Goal: Task Accomplishment & Management: Complete application form

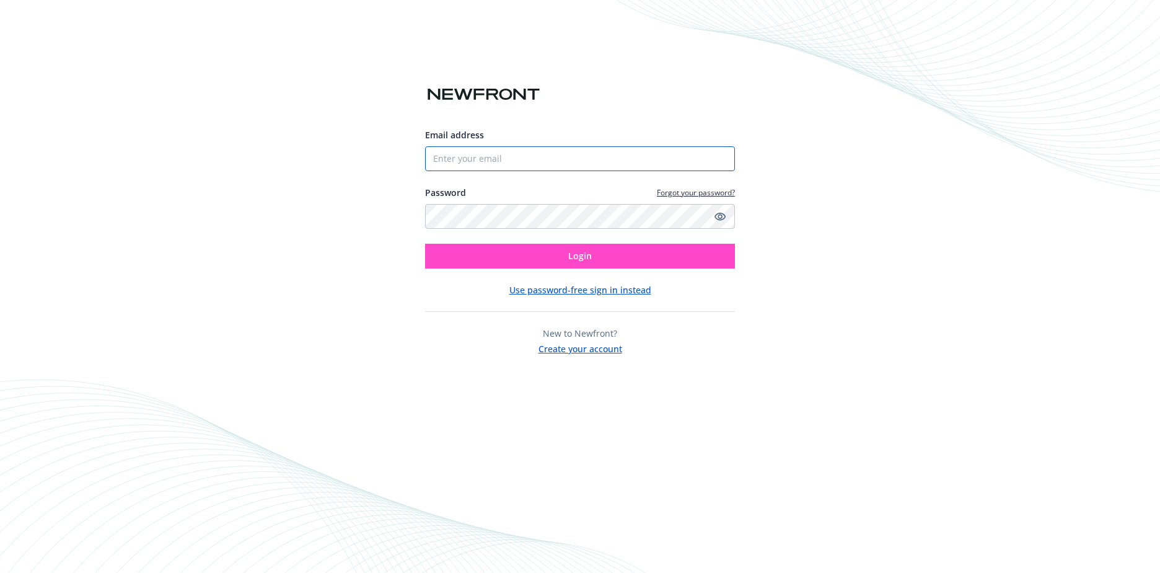
type input "[EMAIL_ADDRESS][DOMAIN_NAME]"
click at [599, 258] on button "Login" at bounding box center [580, 256] width 310 height 25
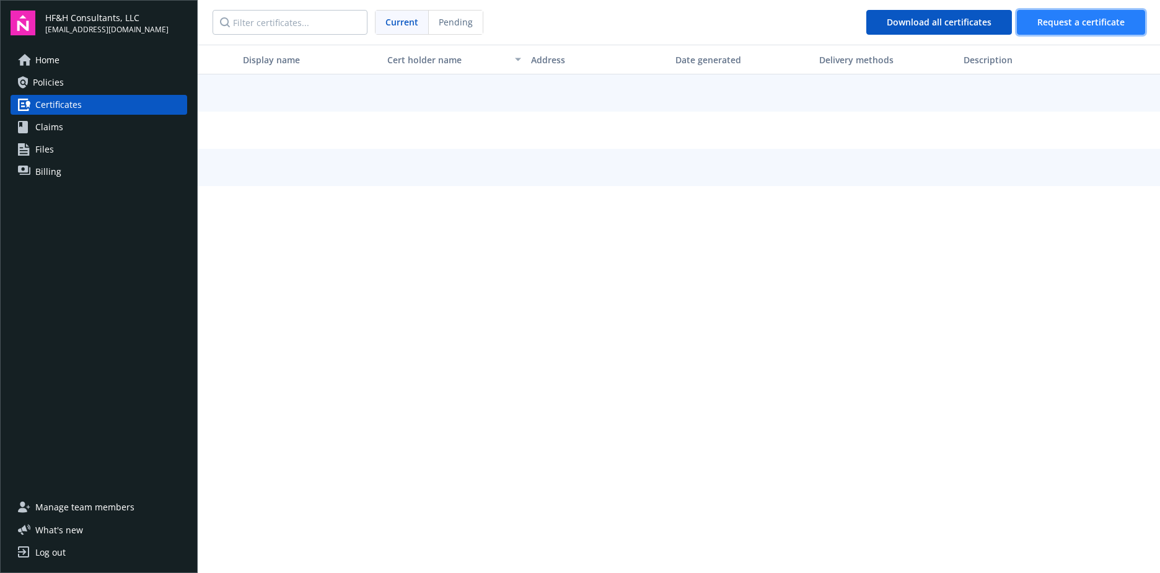
click at [1093, 25] on span "Request a certificate" at bounding box center [1081, 22] width 87 height 12
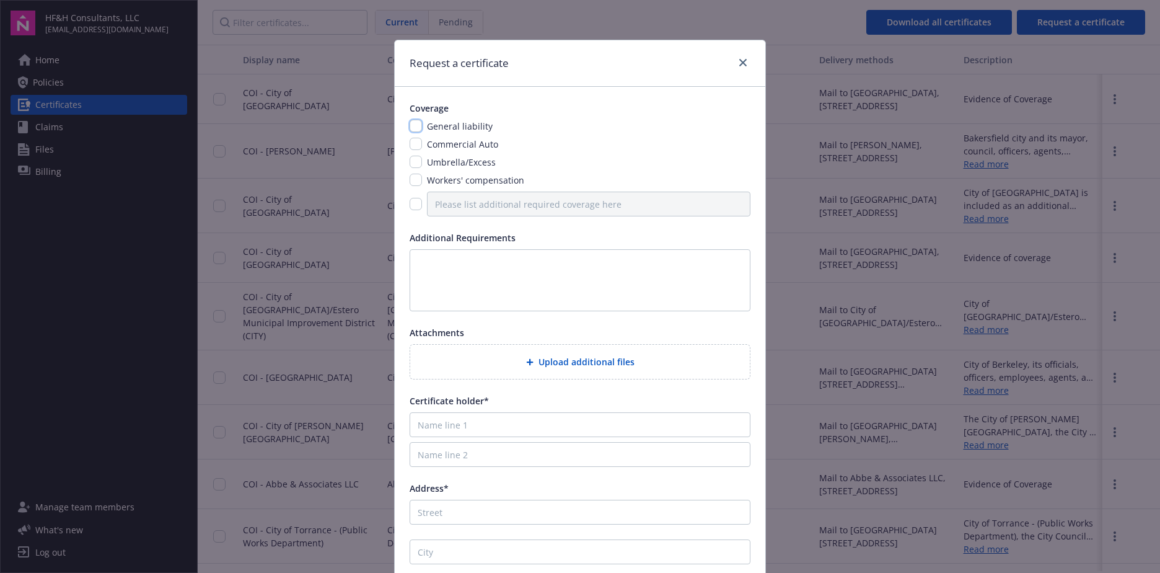
click at [412, 123] on input "checkbox" at bounding box center [416, 126] width 12 height 12
checkbox input "true"
click at [412, 141] on input "checkbox" at bounding box center [416, 144] width 12 height 12
checkbox input "true"
click at [412, 162] on input "checkbox" at bounding box center [416, 162] width 12 height 12
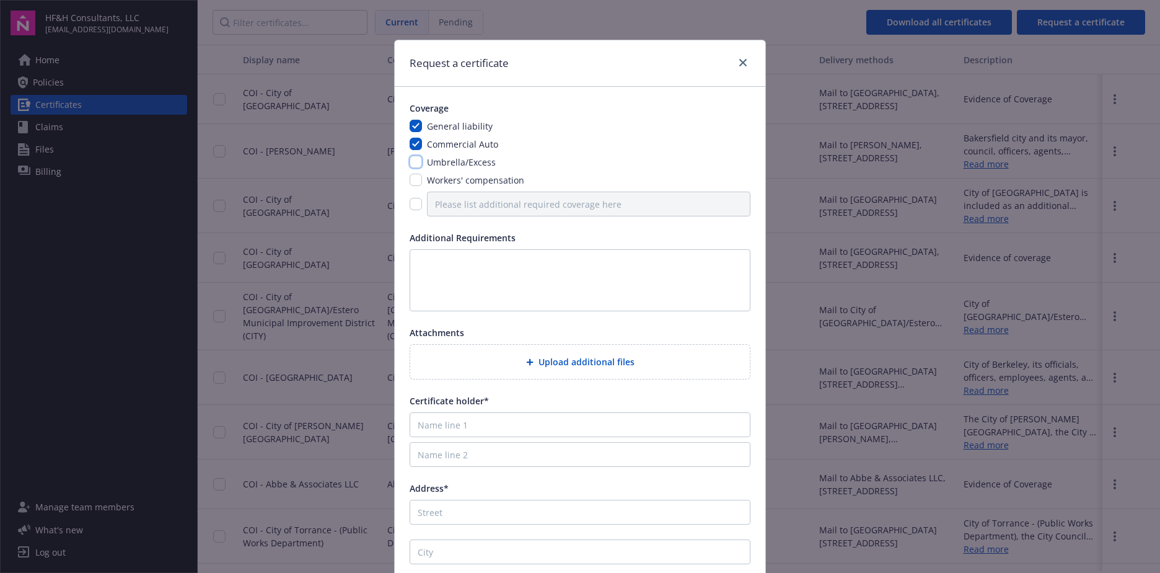
checkbox input "true"
click at [412, 180] on input "checkbox" at bounding box center [416, 180] width 12 height 12
checkbox input "true"
click at [415, 204] on input "checkbox" at bounding box center [416, 204] width 12 height 12
checkbox input "true"
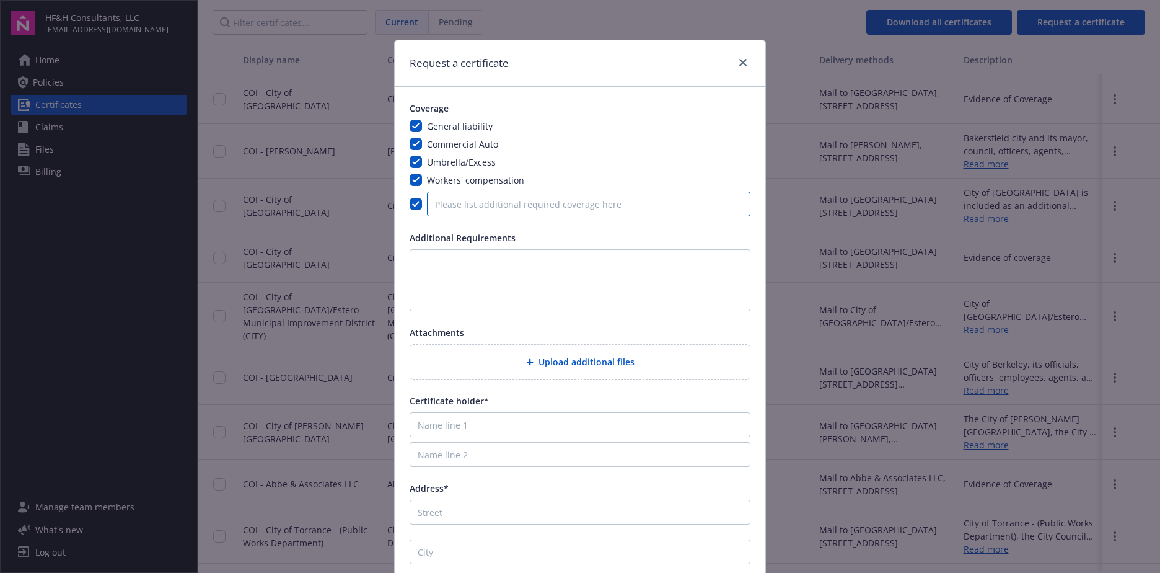
click at [466, 208] on input "Please list additional required coverage here" at bounding box center [589, 204] width 324 height 25
type input "Professional Liability"
click at [476, 279] on textarea at bounding box center [580, 280] width 341 height 62
paste textarea "2. Certificate of Insurance per the District’s terms and conditions (see attach…"
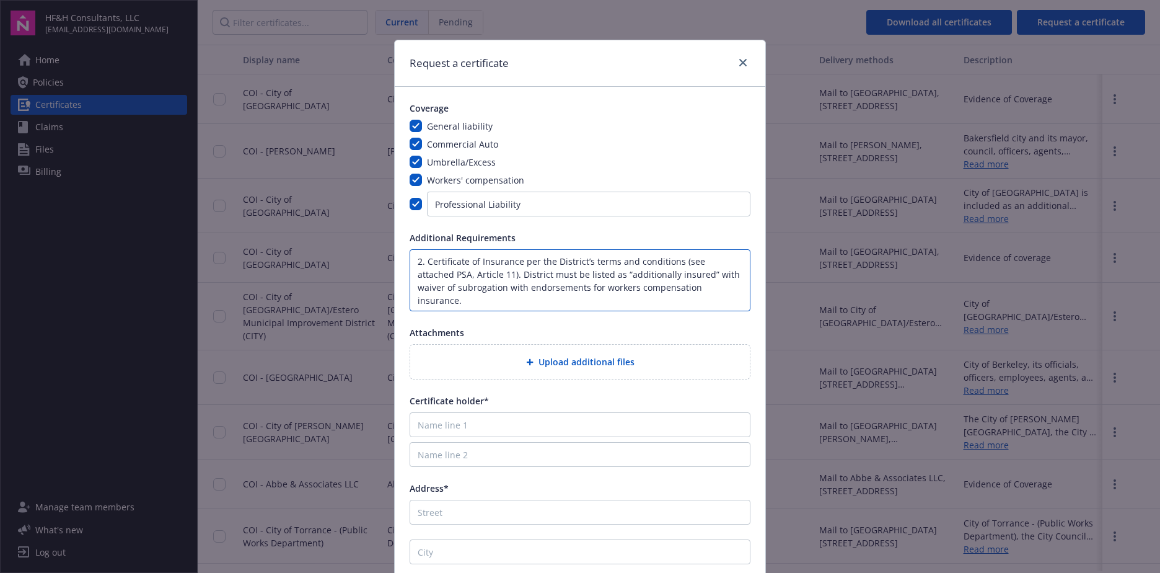
type textarea "2. Certificate of Insurance per the District’s terms and conditions (see attach…"
drag, startPoint x: 681, startPoint y: 293, endPoint x: 703, endPoint y: 285, distance: 23.4
click at [681, 293] on textarea "2. Certificate of Insurance per the District’s terms and conditions (see attach…" at bounding box center [580, 280] width 341 height 62
click at [703, 285] on textarea "2. Certificate of Insurance per the District’s terms and conditions (see attach…" at bounding box center [580, 280] width 341 height 62
click at [623, 360] on span "Upload additional files" at bounding box center [587, 361] width 96 height 13
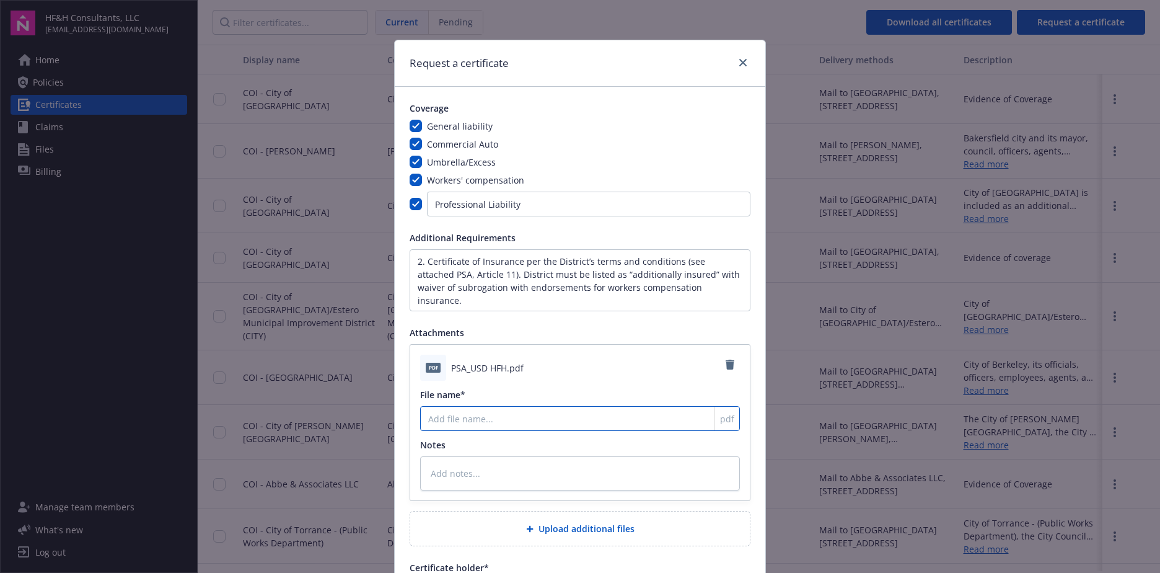
click at [532, 415] on input "File name*" at bounding box center [580, 418] width 320 height 25
type textarea "x"
type input "P"
type textarea "x"
type input "PS"
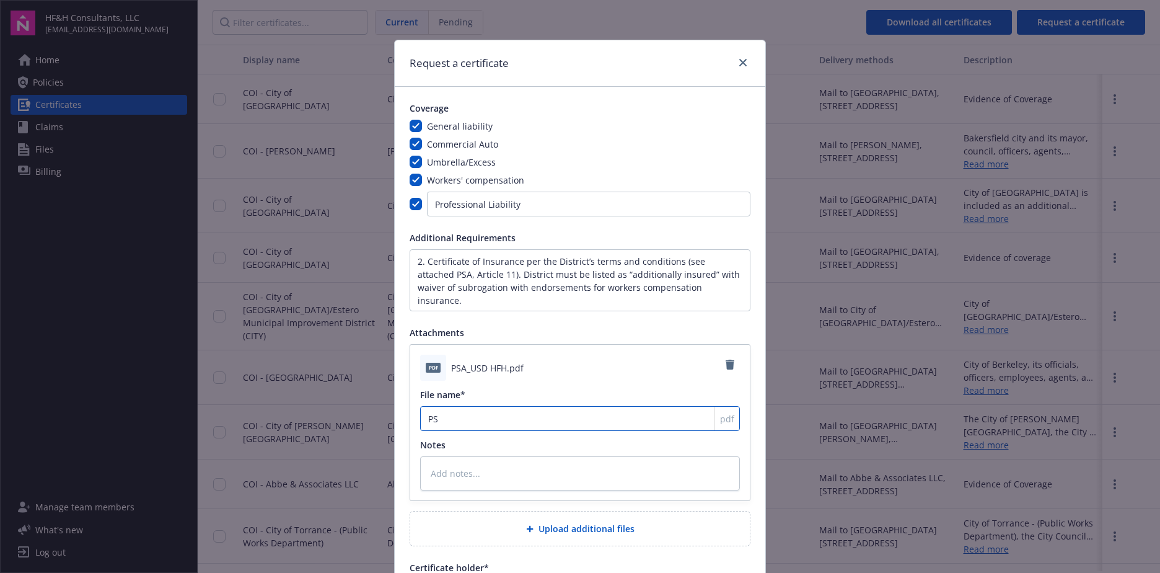
type textarea "x"
type input "PSA"
type textarea "x"
type input "PSA"
type textarea "x"
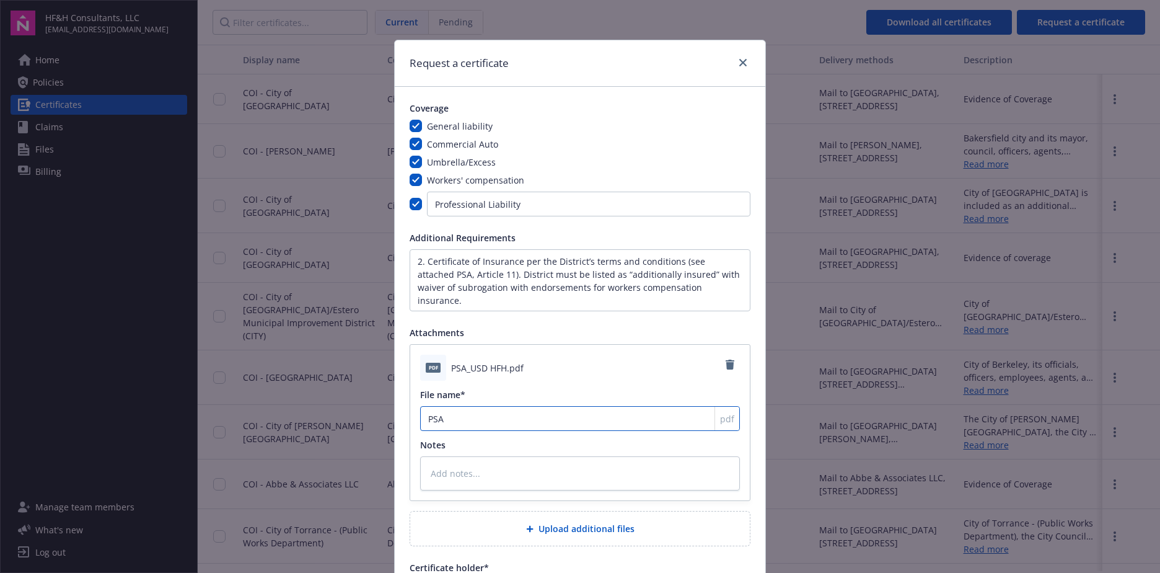
type input "PSA R"
type textarea "x"
type input "PSA Re"
type textarea "x"
type input "PSA Req"
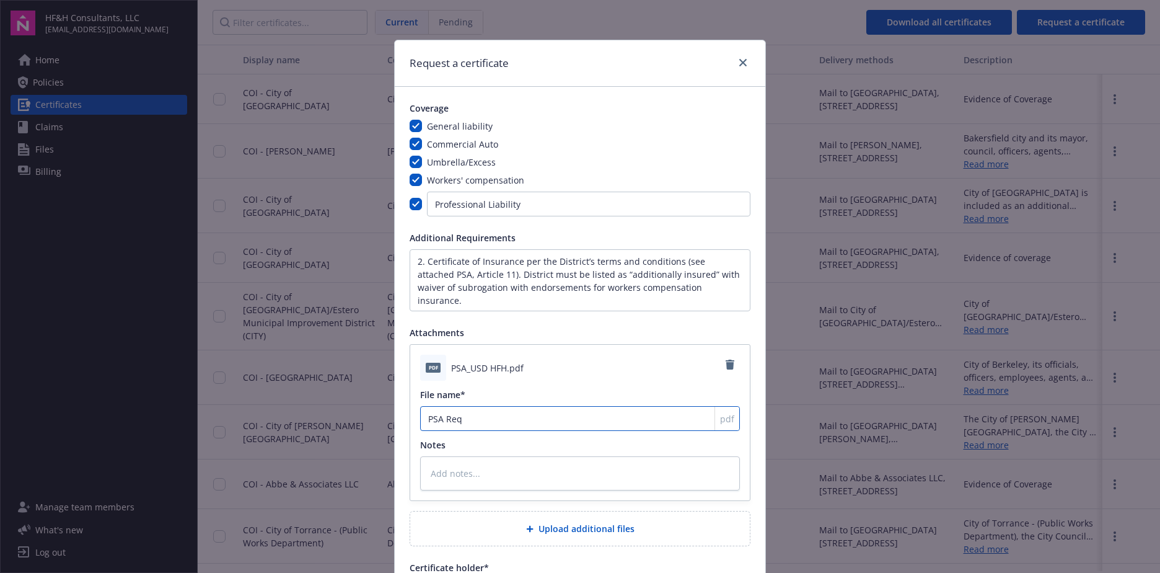
type textarea "x"
type input "PSA Requ"
type textarea "x"
type input "PSA Requi"
type textarea "x"
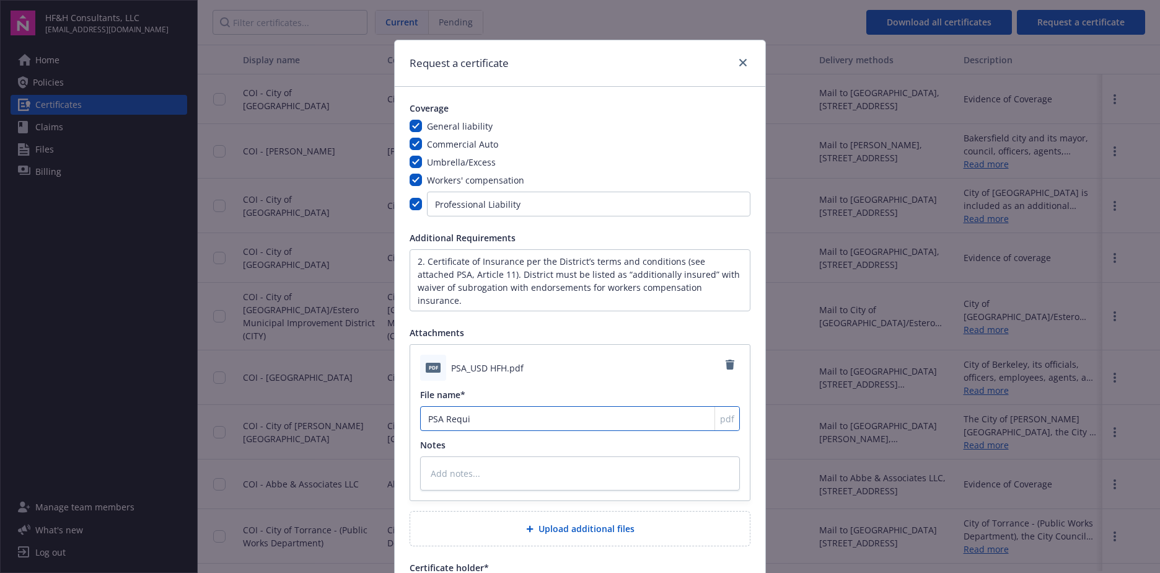
type input "PSA Requir"
type textarea "x"
type input "PSA Require"
type textarea "x"
type input "PSA Requirem"
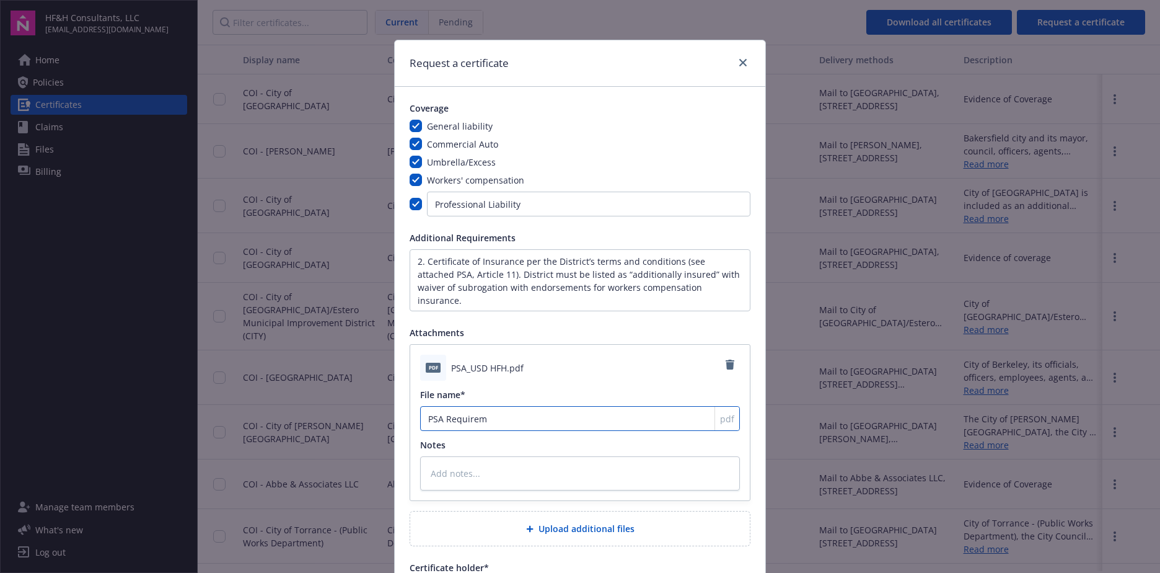
type textarea "x"
type input "PSA Requireme"
type textarea "x"
type input "PSA Requiremen"
type textarea "x"
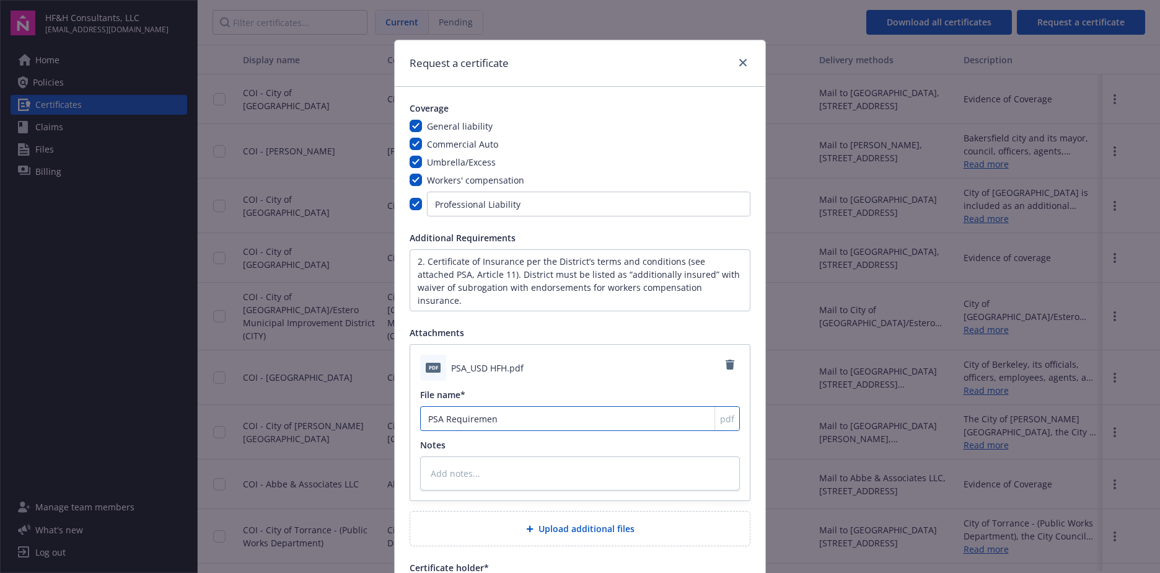
type input "PSA Requirement"
type textarea "x"
type input "PSA Requirements"
type textarea "x"
type input "PSA Requirements f"
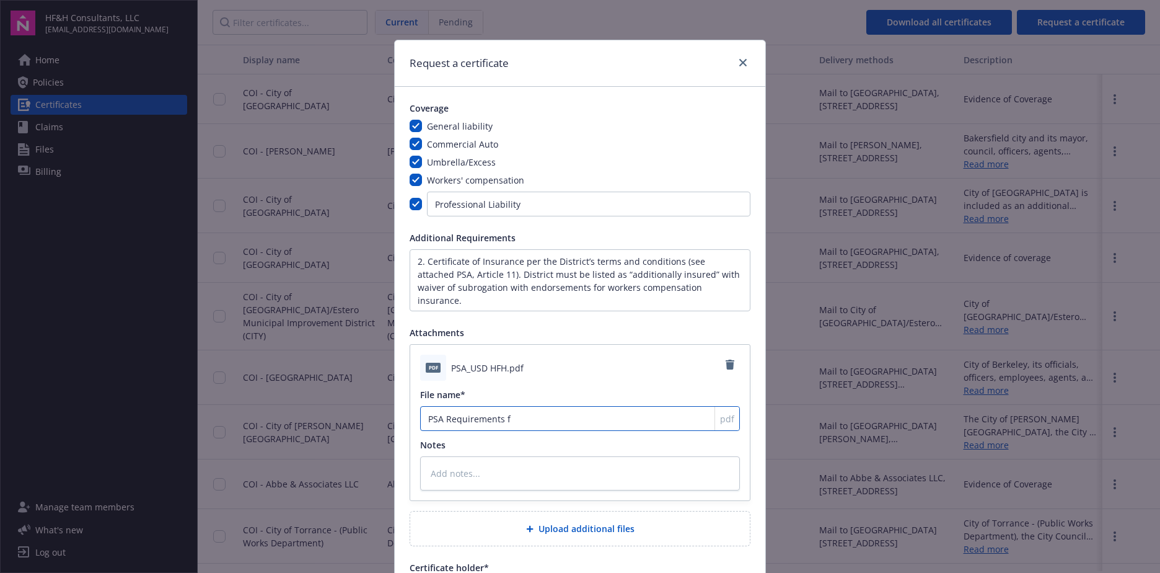
type textarea "x"
type input "PSA Requirements fo"
type textarea "x"
type input "PSA Requirements for"
type textarea "x"
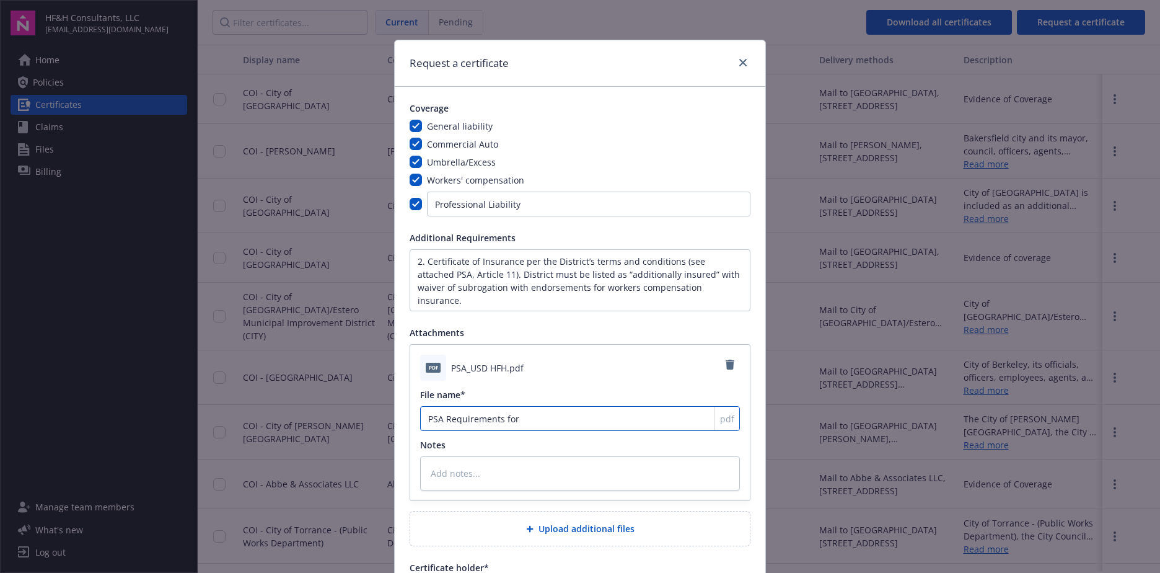
type input "PSA Requirements for"
type textarea "x"
type input "PSA Requirements for CO"
type textarea "x"
type input "PSA Requirements for COI"
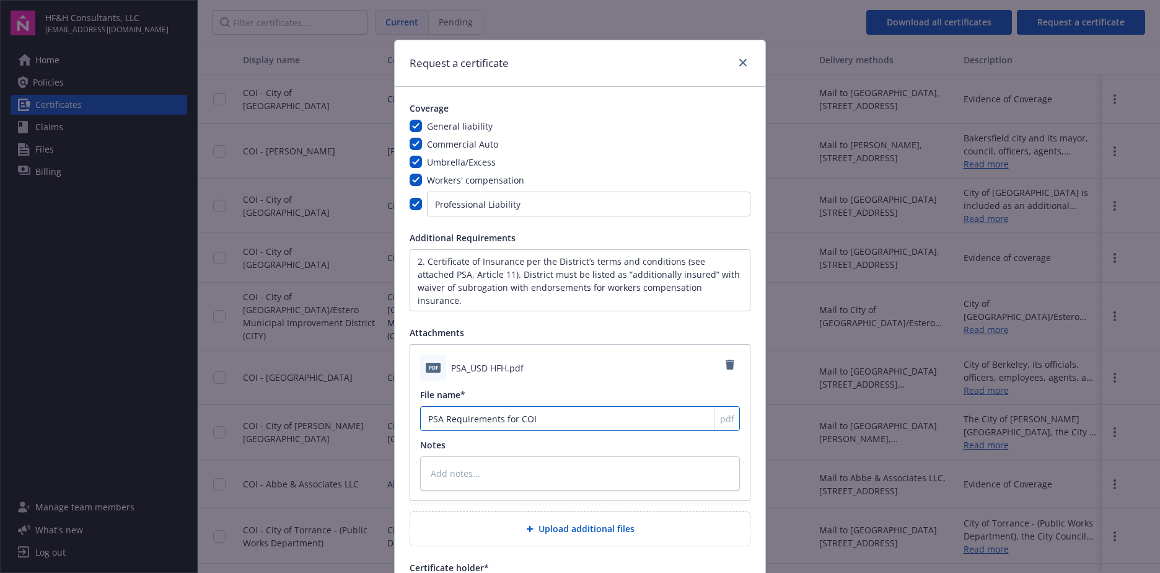
type textarea "x"
type input "PSA Requirements for COI"
type textarea "x"
type textarea "P"
type textarea "x"
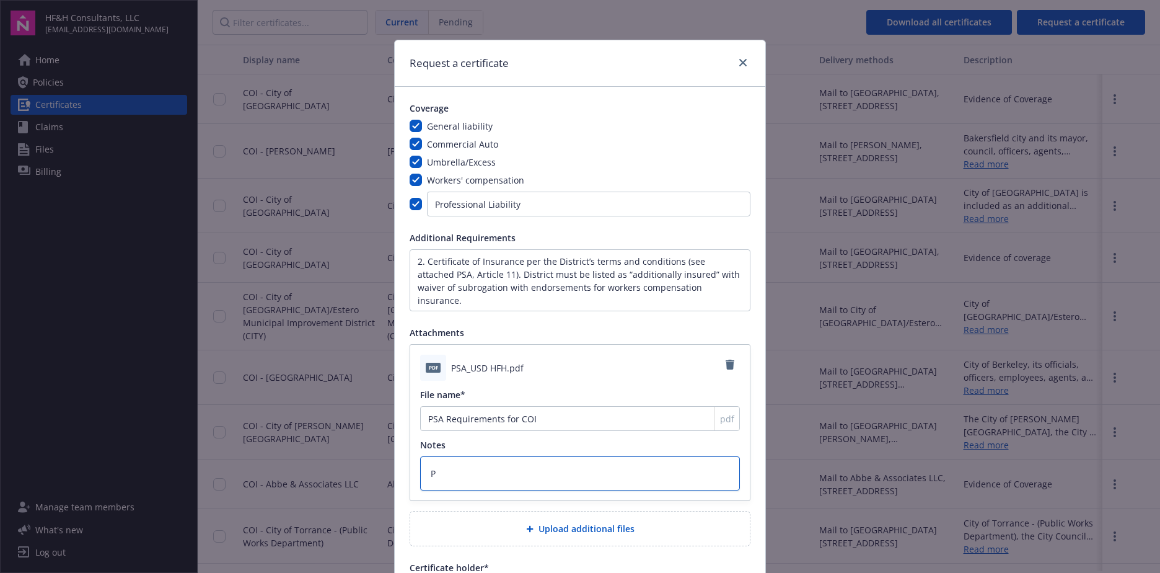
type textarea "Pl"
type textarea "x"
type textarea "Ple"
type textarea "x"
type textarea "Plea"
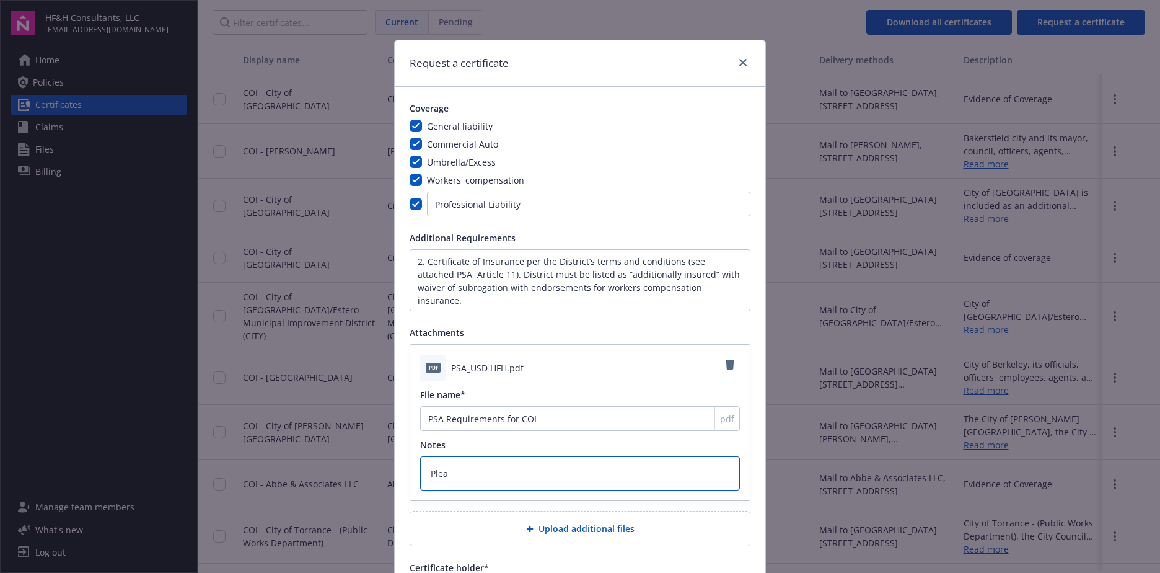
type textarea "x"
type textarea "Pleas"
type textarea "x"
type textarea "Please"
type textarea "x"
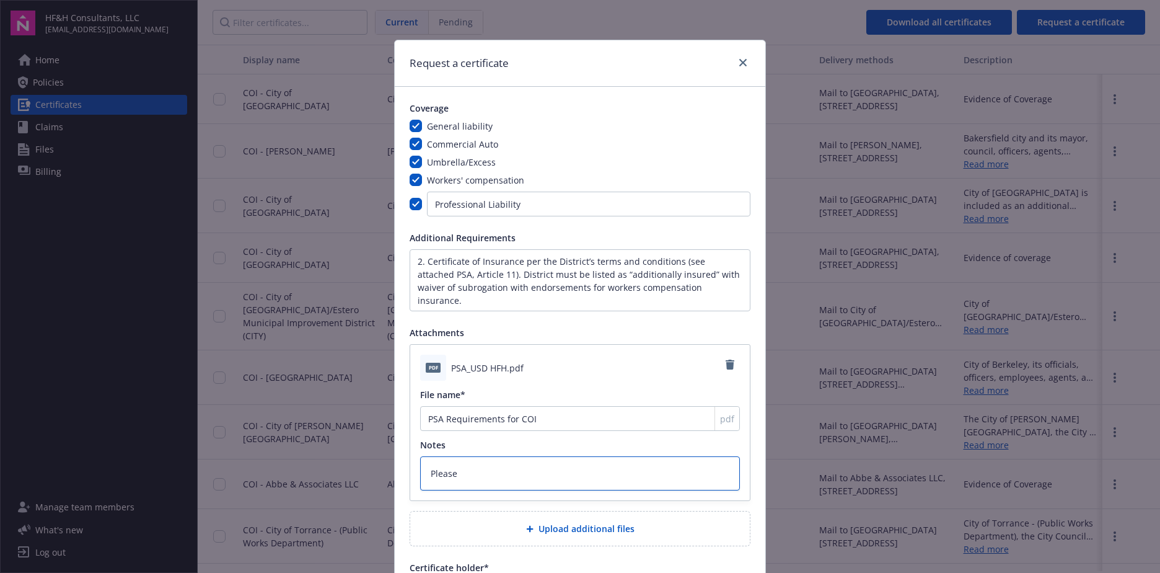
type textarea "Please e"
type textarea "x"
type textarea "Please en"
type textarea "x"
type textarea "Please ens"
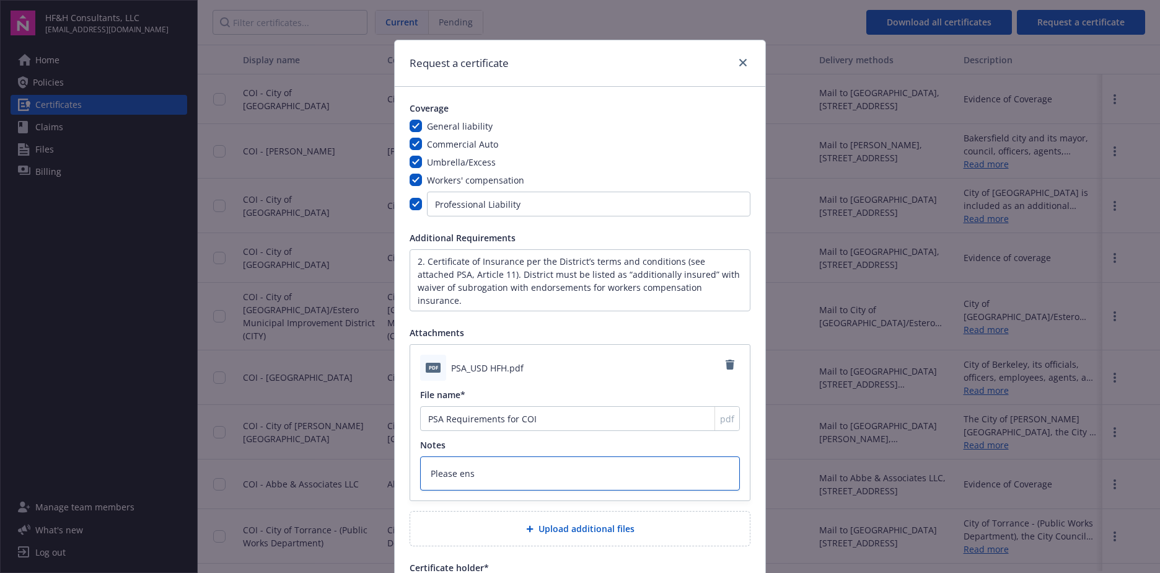
type textarea "x"
type textarea "Please ensu"
type textarea "x"
type textarea "Please ensur"
type textarea "x"
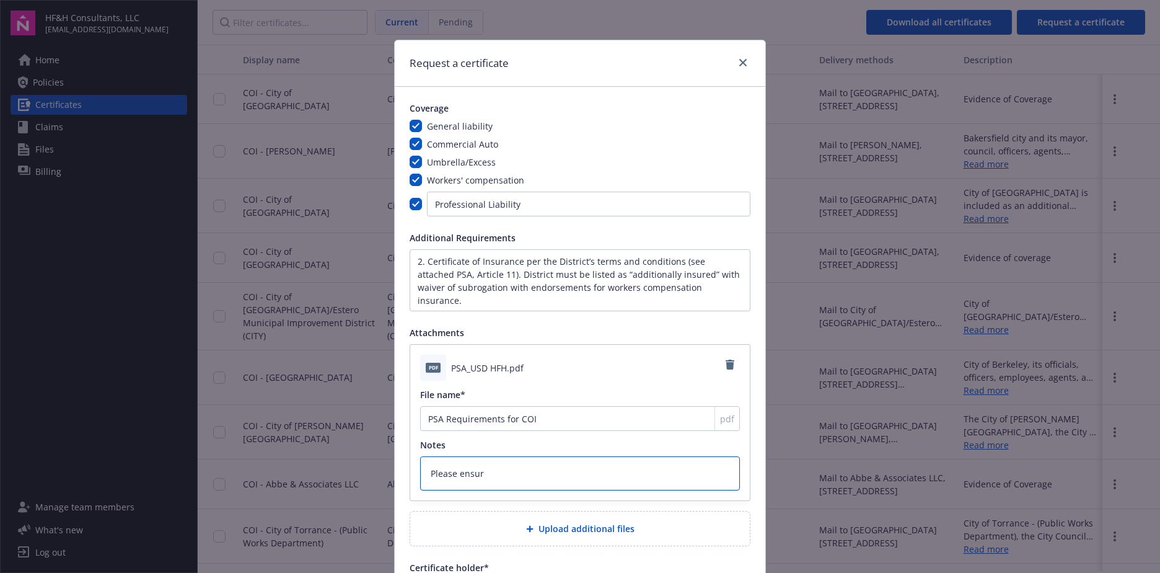
type textarea "Please ensure"
type textarea "x"
type textarea "Please ensure"
type textarea "x"
type textarea "Please ensure t"
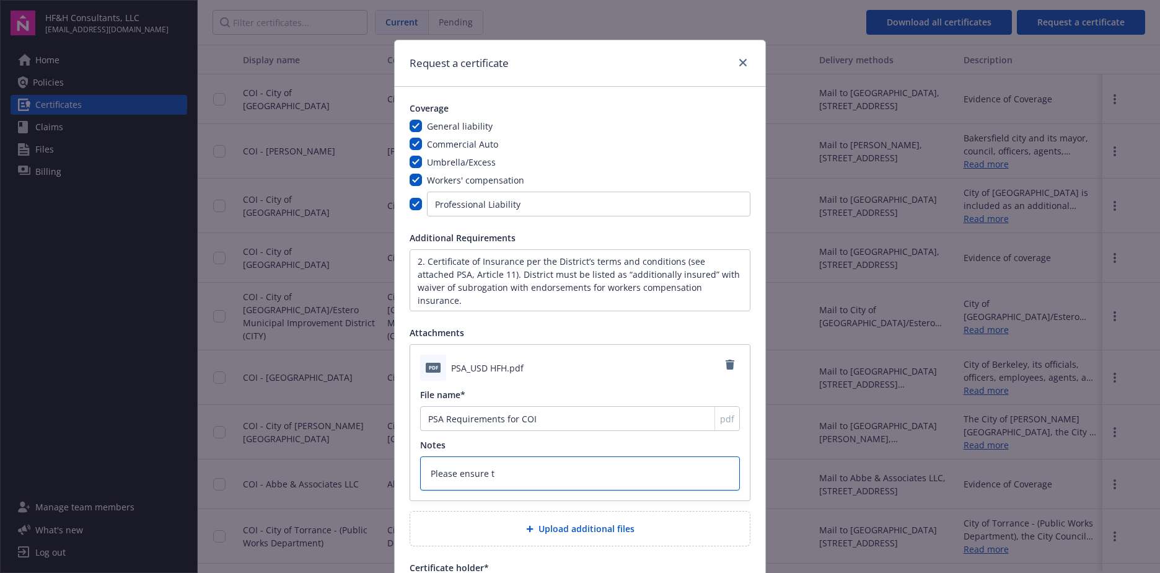
type textarea "x"
type textarea "Please ensure the"
type textarea "x"
type textarea "Please ensure the"
type textarea "x"
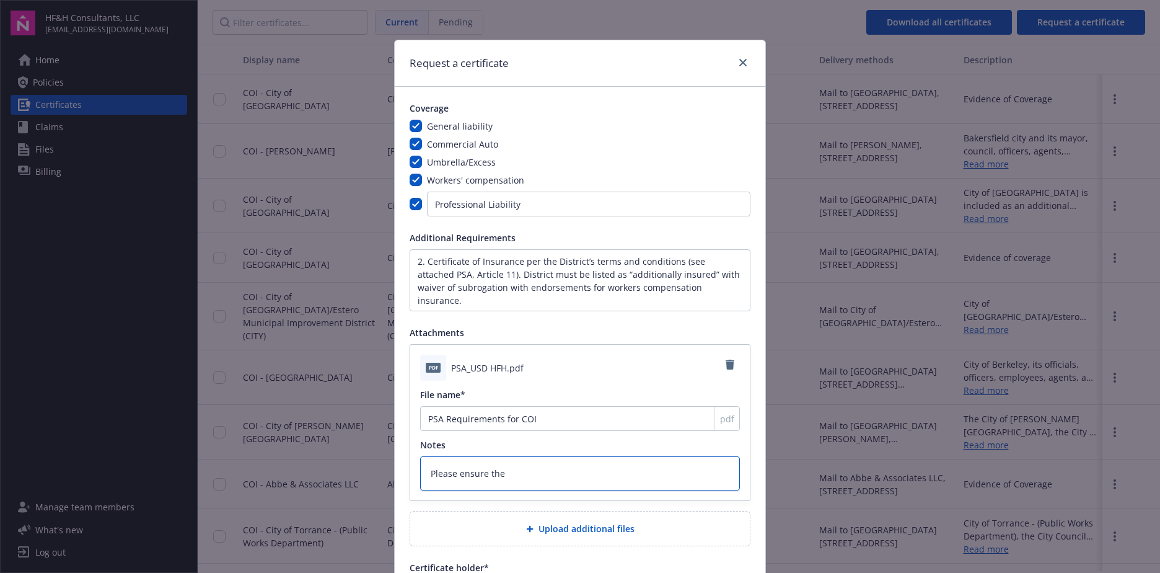
type textarea "Please ensure the C"
type textarea "x"
type textarea "Please ensure the CO"
type textarea "x"
type textarea "Please ensure the COI"
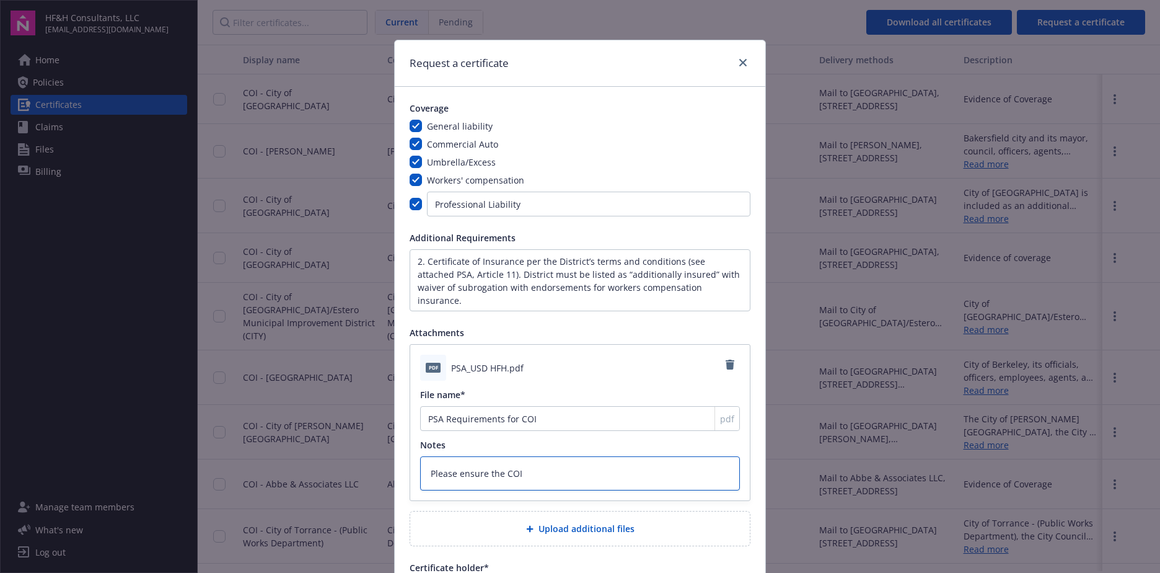
type textarea "x"
type textarea "Please ensure the COI"
type textarea "x"
type textarea "Please ensure the COI i"
type textarea "x"
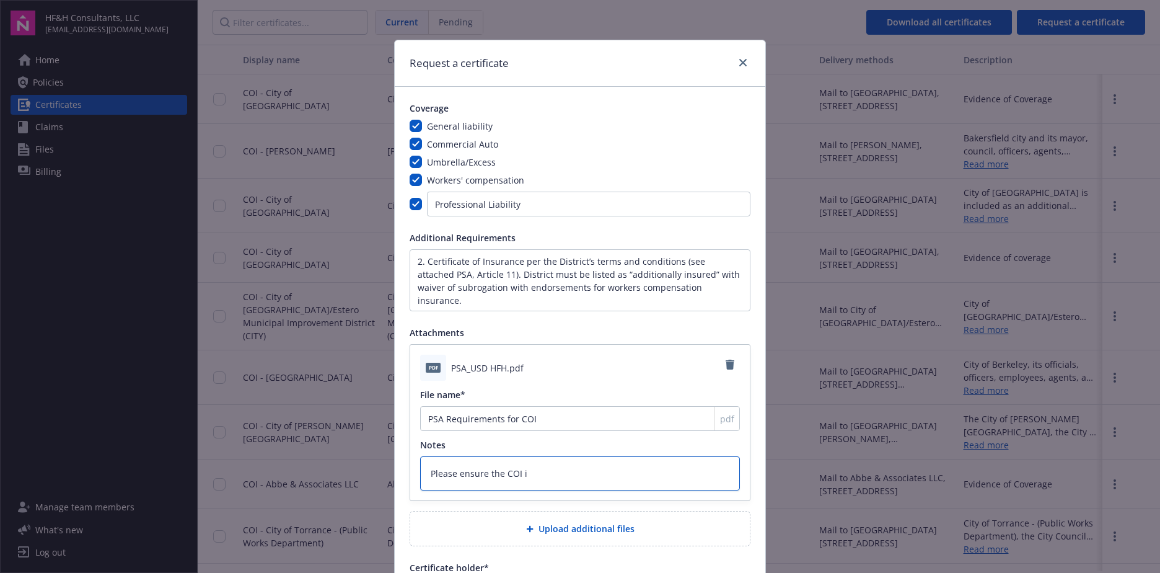
type textarea "Please ensure the COI in"
type textarea "x"
type textarea "Please ensure the COI incl"
type textarea "x"
type textarea "Please ensure the COI inclu"
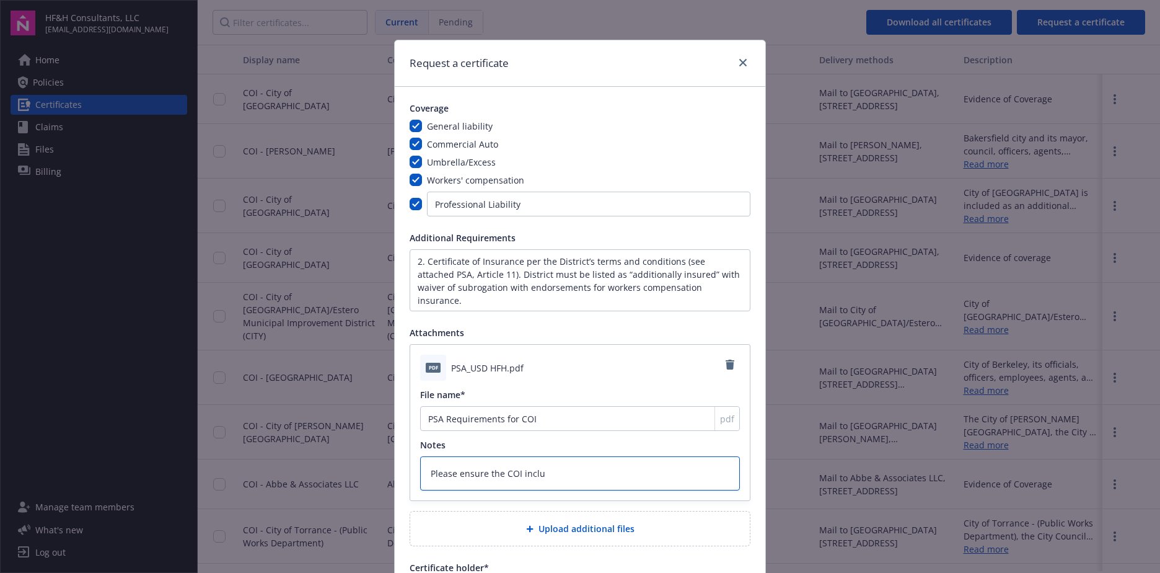
type textarea "x"
type textarea "Please ensure the COI includ"
type textarea "x"
type textarea "Please ensure the COI include"
type textarea "x"
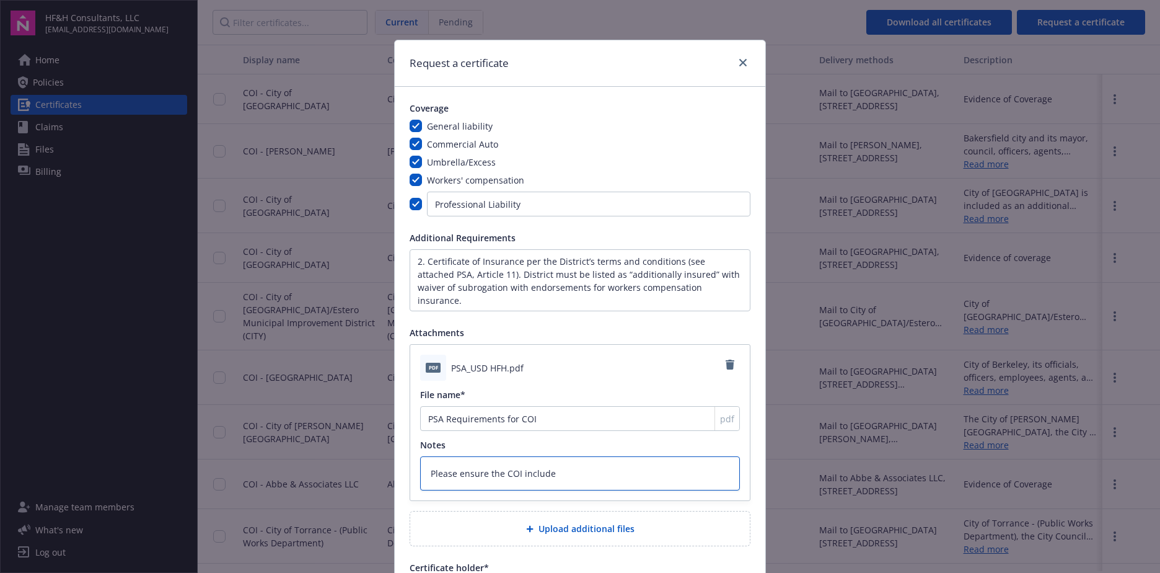
type textarea "Please ensure the COI includes"
type textarea "x"
type textarea "Please ensure the COI includes"
type textarea "x"
type textarea "Please ensure the COI includes th"
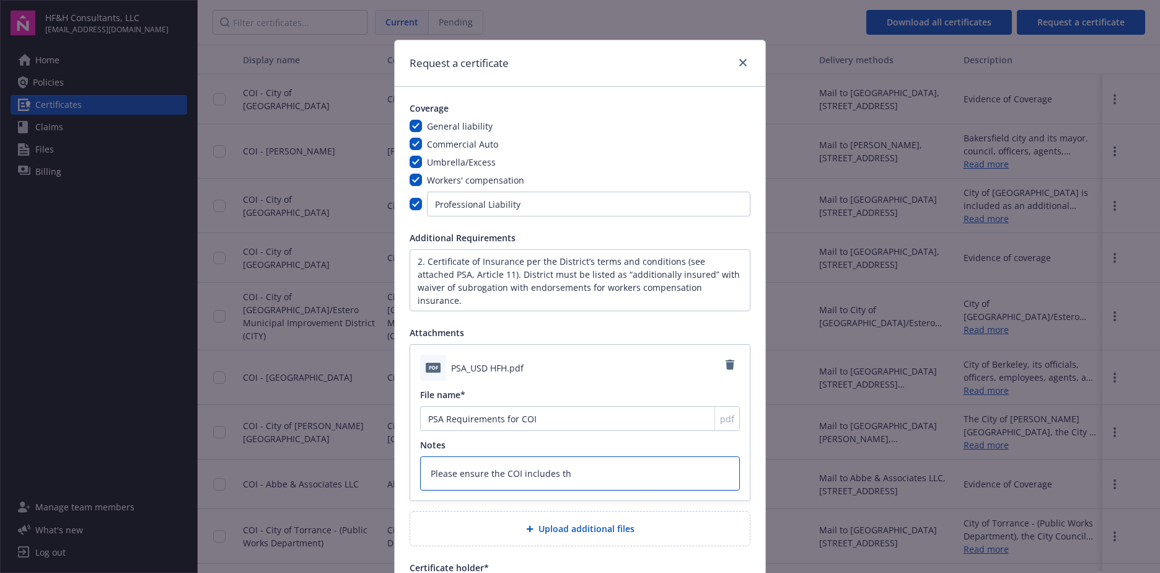
type textarea "x"
type textarea "Please ensure the COI includes the"
type textarea "x"
type textarea "Please ensure the COI includes the"
type textarea "x"
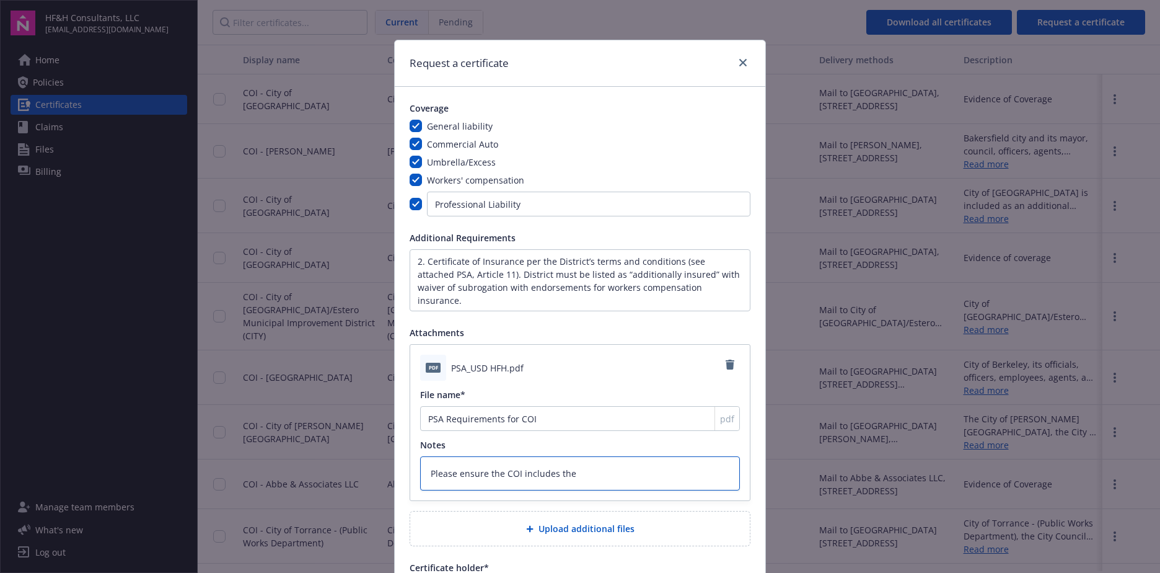
type textarea "Please ensure the COI includes the f"
type textarea "x"
type textarea "Please ensure the COI includes the"
type textarea "x"
type textarea "Please ensure the COI includes the"
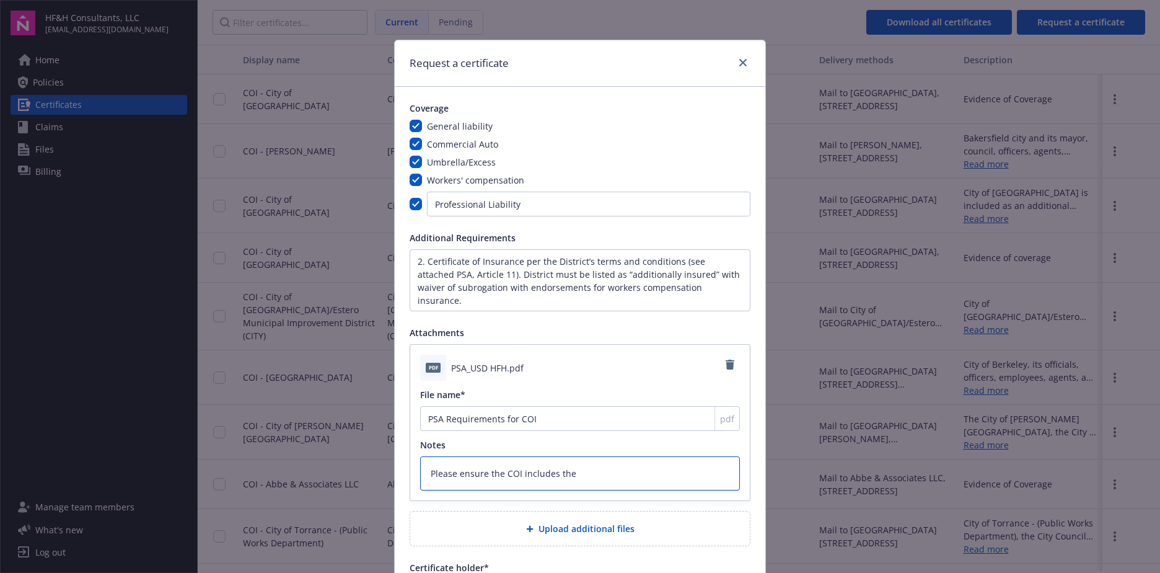
type textarea "x"
type textarea "Please ensure the COI includes th"
type textarea "x"
type textarea "Please ensure the COI includes t"
type textarea "x"
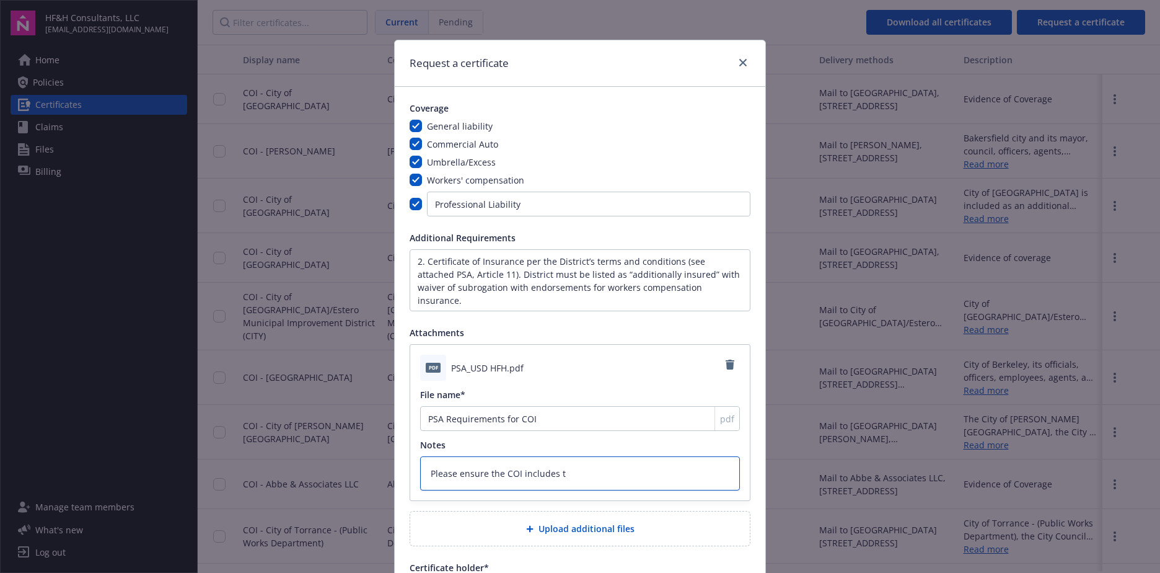
type textarea "Please ensure the COI includes"
type textarea "x"
type textarea "Please ensure the COI includes ne"
type textarea "x"
type textarea "Please ensure the COI includes nec"
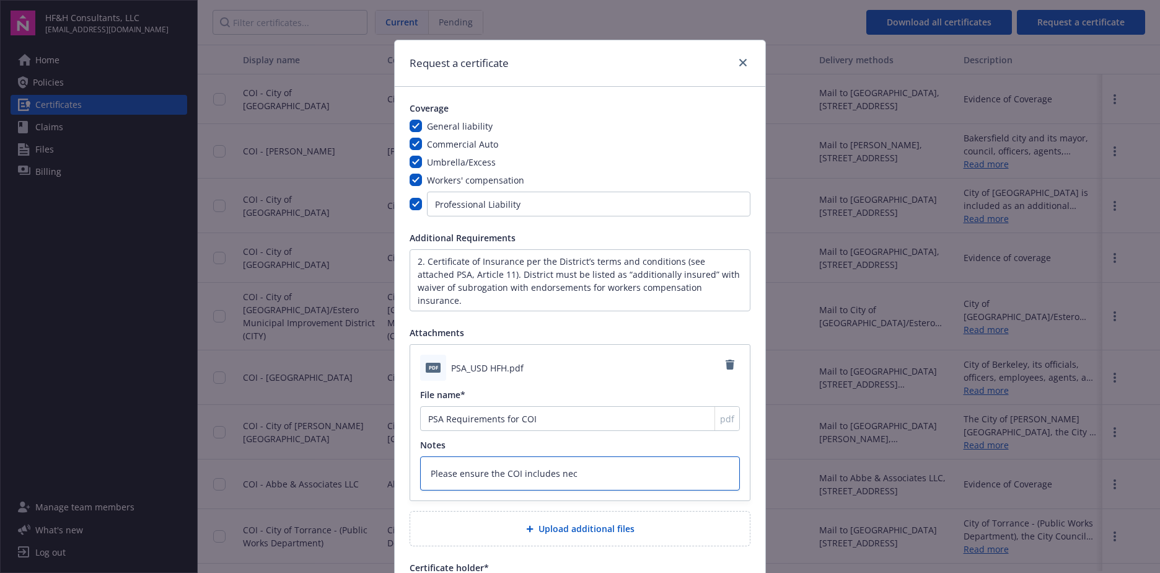
type textarea "x"
type textarea "Please ensure the COI includes nece"
type textarea "x"
type textarea "Please ensure the COI includes neces"
type textarea "x"
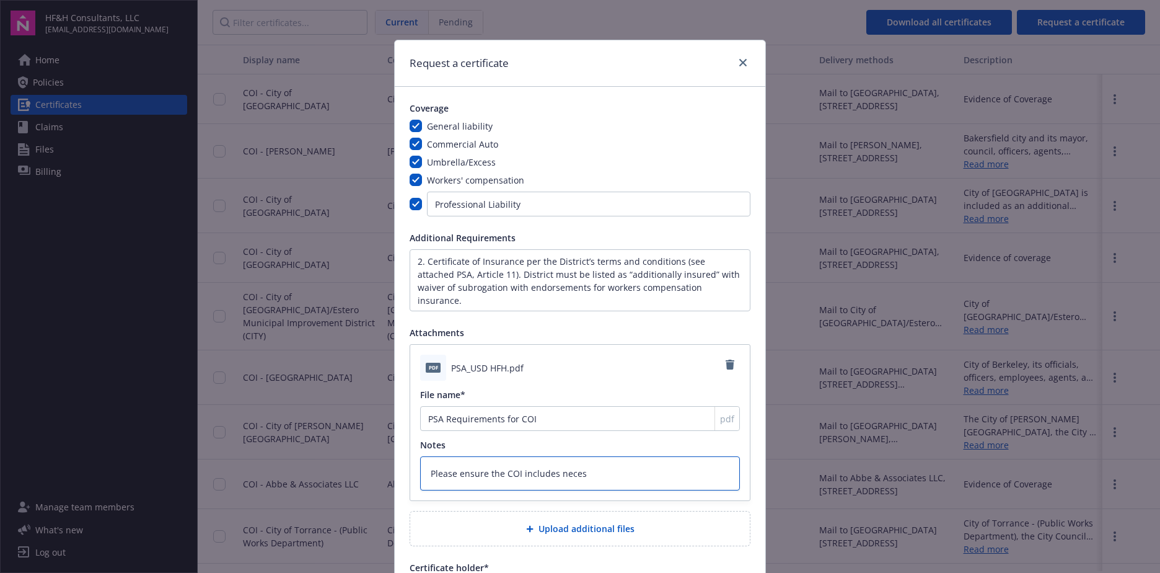
type textarea "Please ensure the COI includes necess"
type textarea "x"
type textarea "Please ensure the COI includes necessa"
type textarea "x"
type textarea "Please ensure the COI includes necessar"
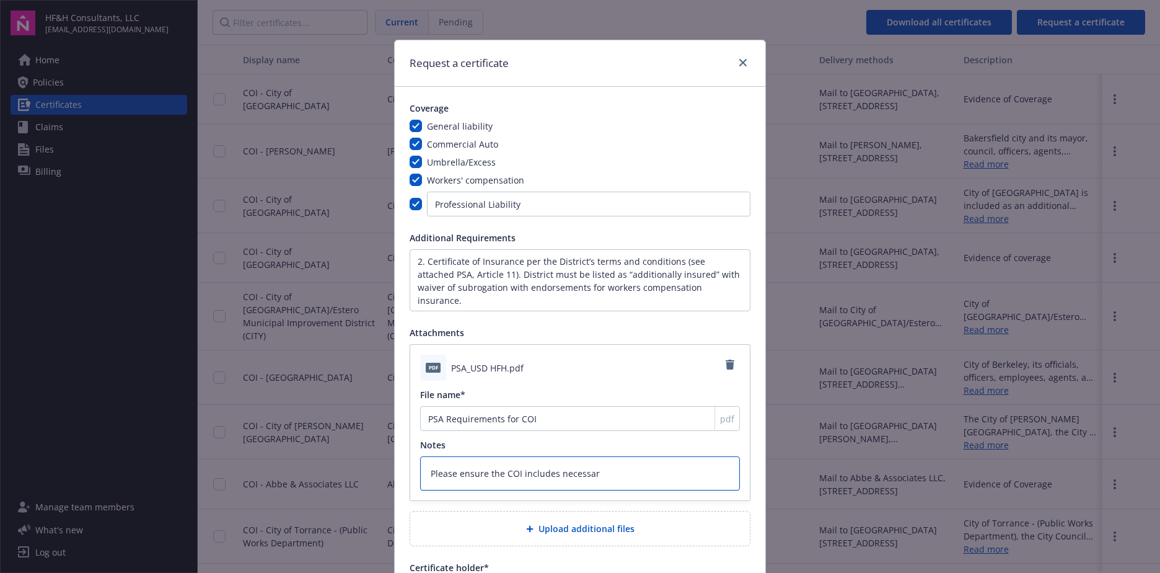
type textarea "x"
type textarea "Please ensure the COI includes necessary"
type textarea "x"
type textarea "Please ensure the COI includes necessary i"
type textarea "x"
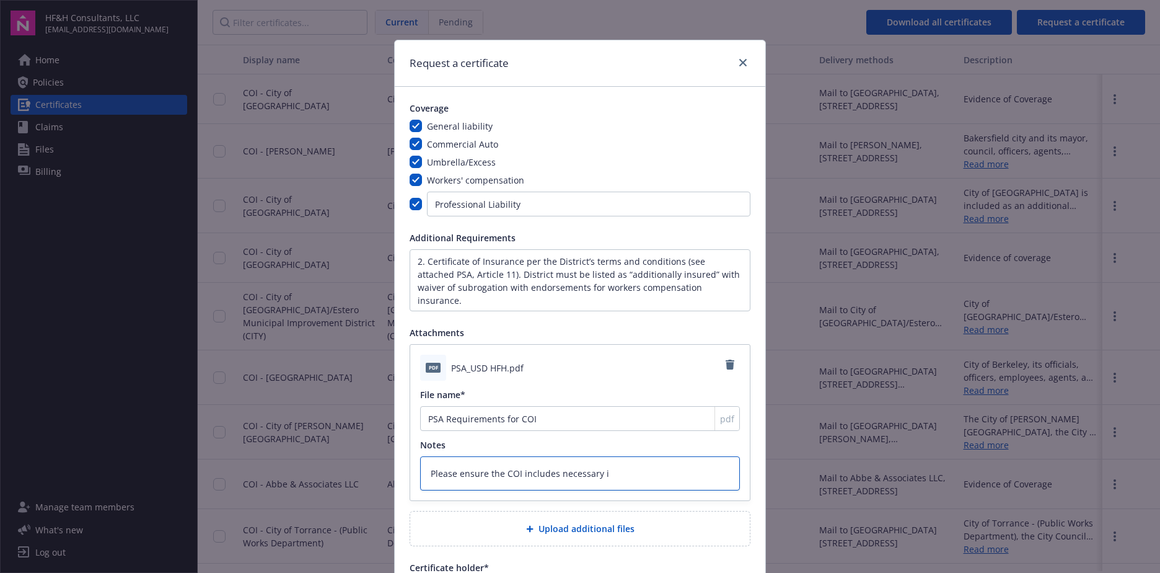
type textarea "Please ensure the COI includes necessary in"
type textarea "x"
type textarea "Please ensure the COI includes necessary info"
type textarea "x"
type textarea "Please ensure the COI includes necessary inform"
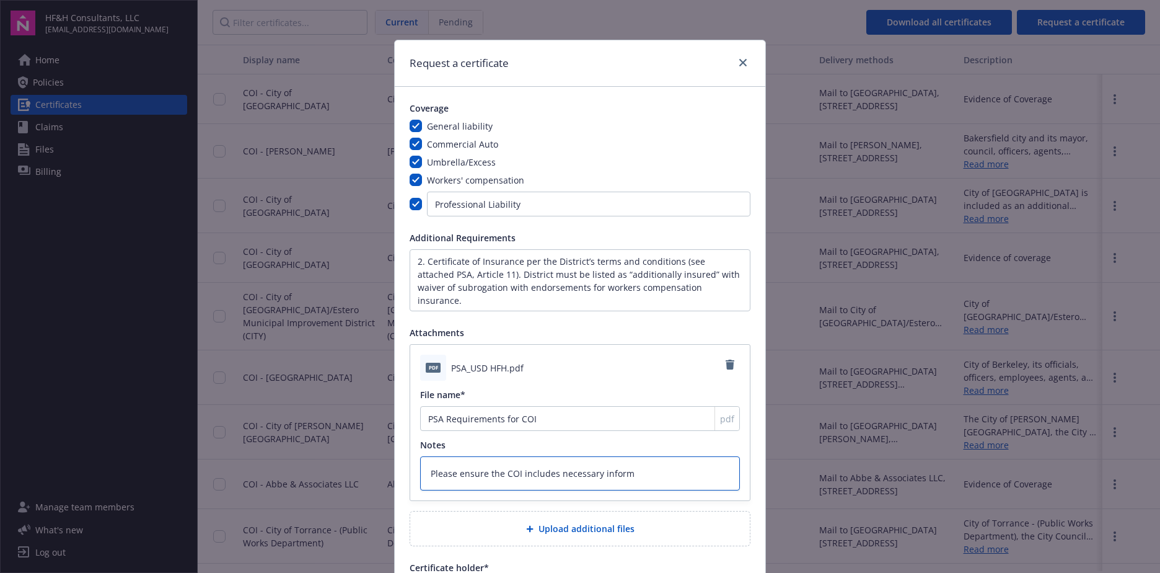
type textarea "x"
type textarea "Please ensure the COI includes necessary informat"
type textarea "x"
type textarea "Please ensure the COI includes necessary informati"
type textarea "x"
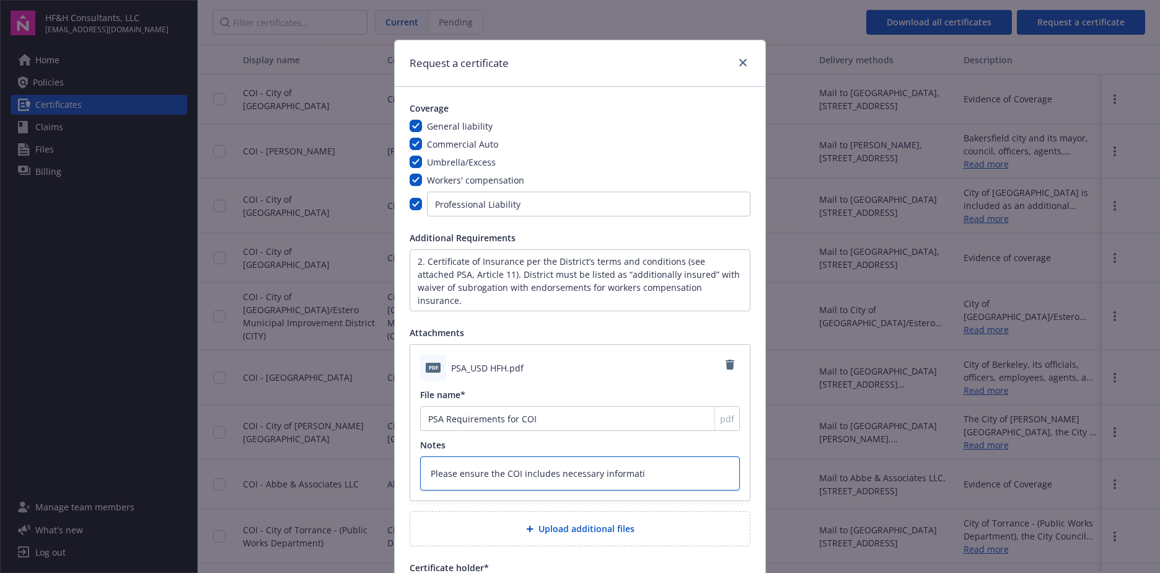
type textarea "Please ensure the COI includes necessary informatio"
type textarea "x"
type textarea "Please ensure the COI includes necessary information"
type textarea "x"
type textarea "Please ensure the COI includes necessary information f"
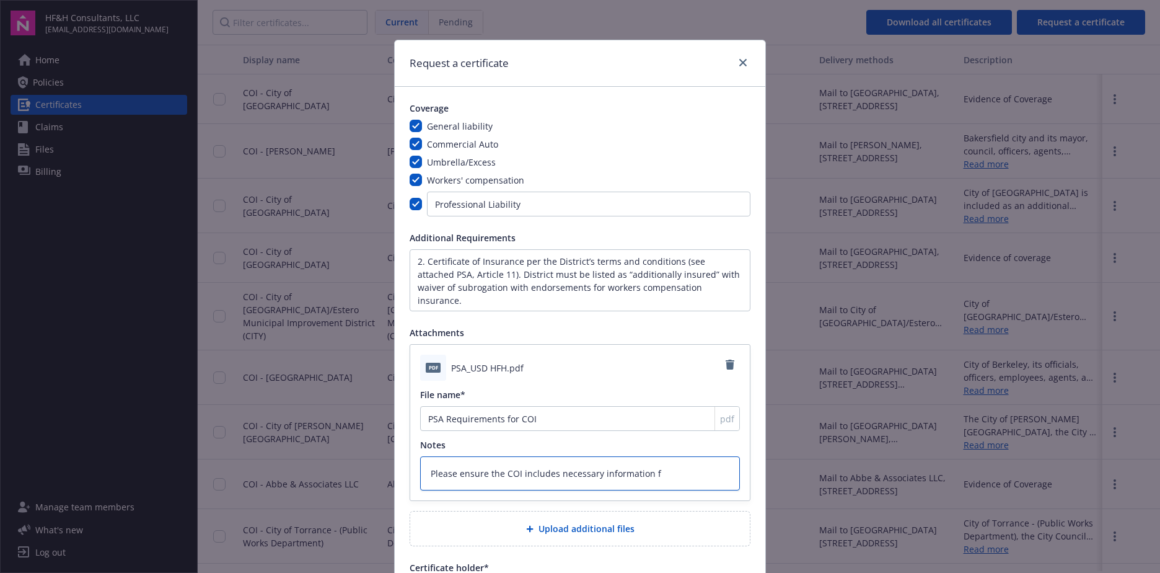
type textarea "x"
type textarea "Please ensure the COI includes necessary information fr"
type textarea "x"
type textarea "Please ensure the COI includes necessary information fro"
type textarea "x"
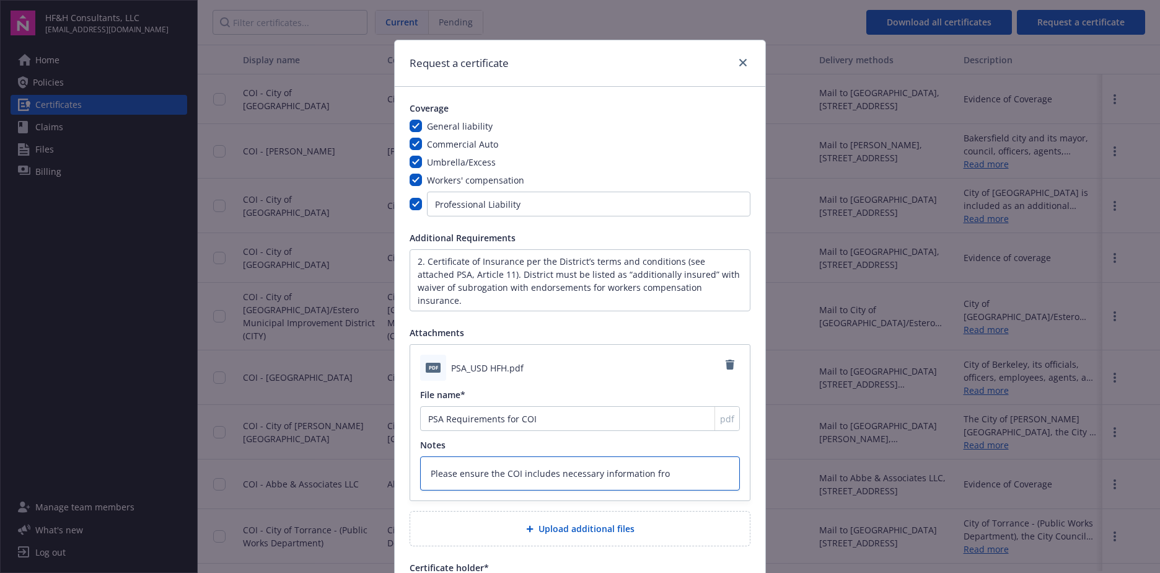
type textarea "Please ensure the COI includes necessary information from"
type textarea "x"
type textarea "Please ensure the COI includes necessary information from"
type textarea "x"
type textarea "Please ensure the COI includes necessary information from P"
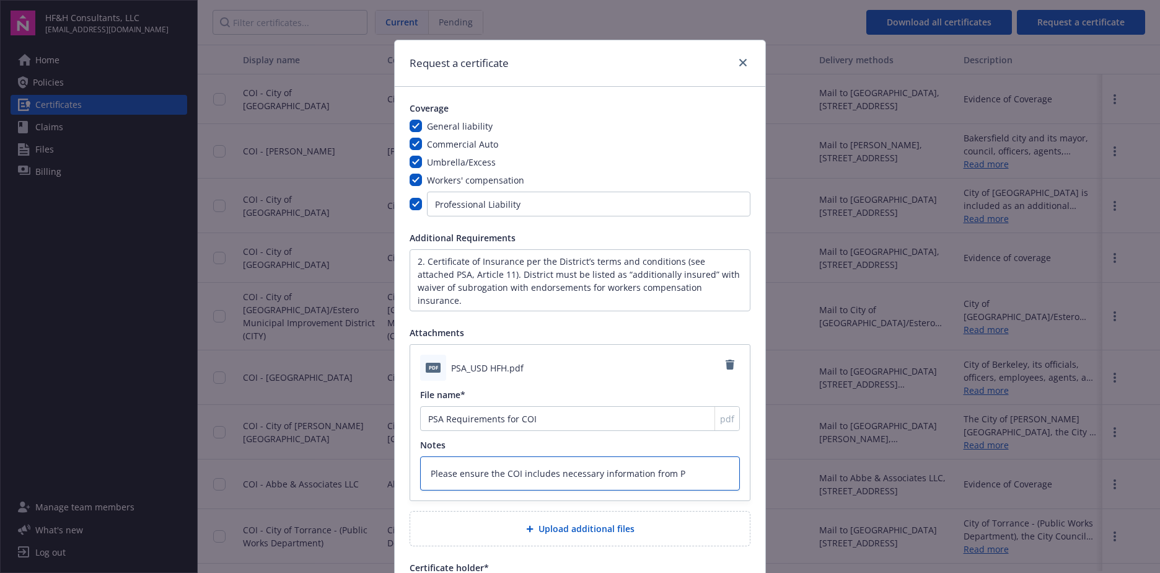
type textarea "x"
type textarea "Please ensure the COI includes necessary information from PS"
type textarea "x"
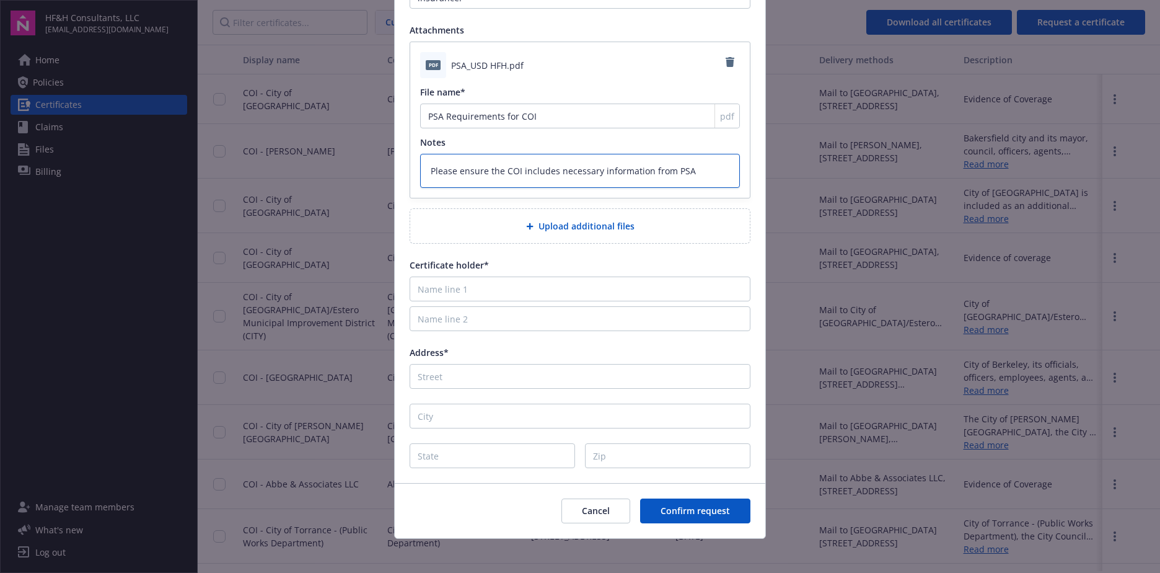
scroll to position [308, 0]
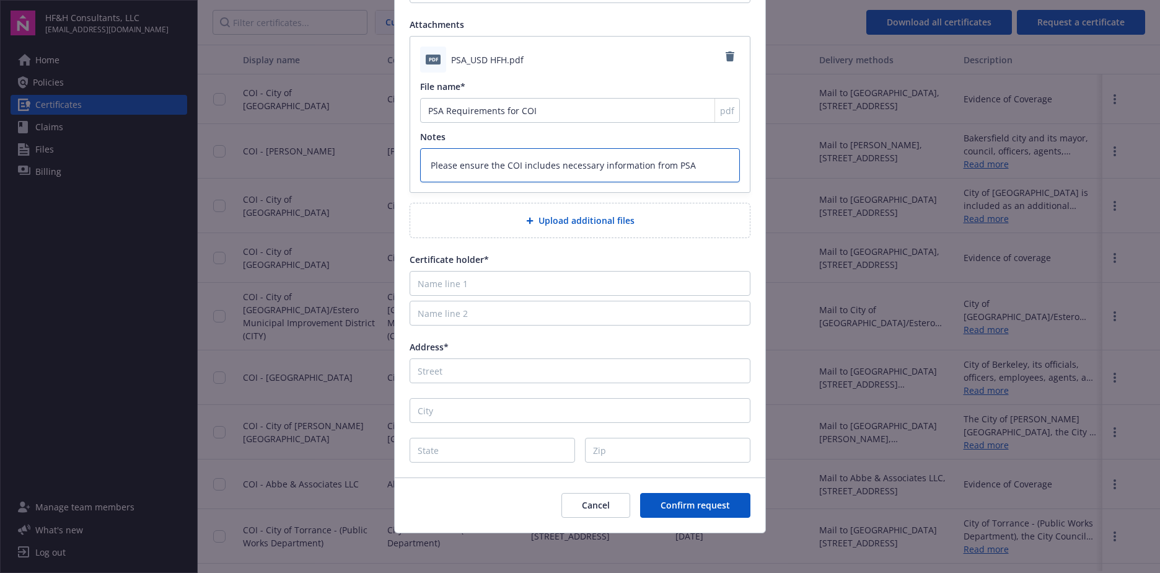
type textarea "Please ensure the COI includes necessary information from PSA"
click at [492, 285] on input "Name line 1" at bounding box center [580, 283] width 341 height 25
click at [441, 285] on input "Name line 1" at bounding box center [580, 283] width 341 height 25
type input "U"
type textarea "x"
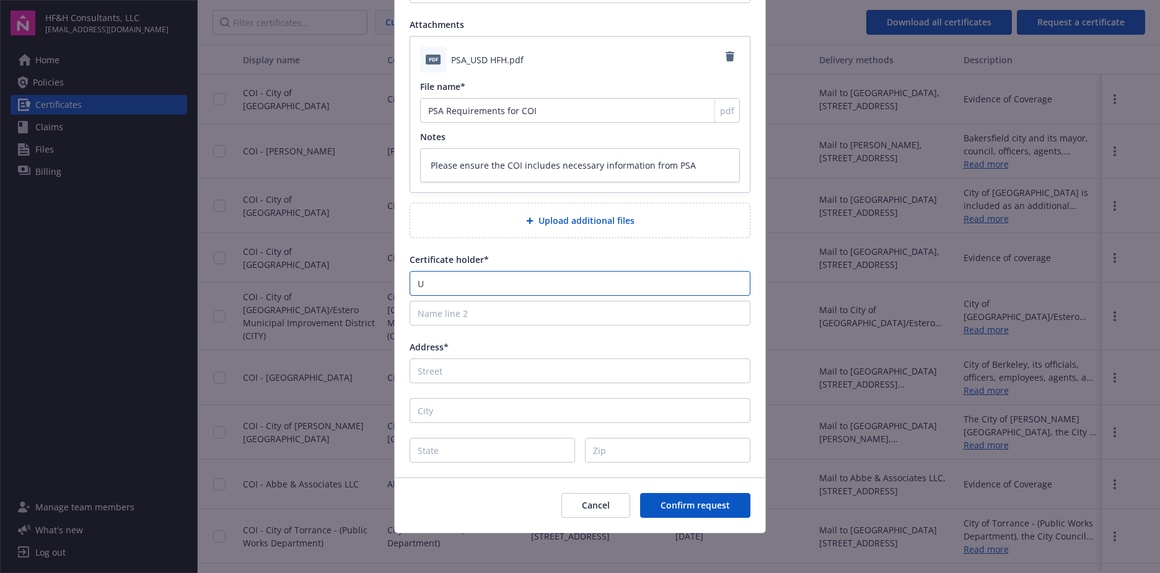
type input "Un"
type textarea "x"
type input "Uni"
type textarea "x"
type input "Unio"
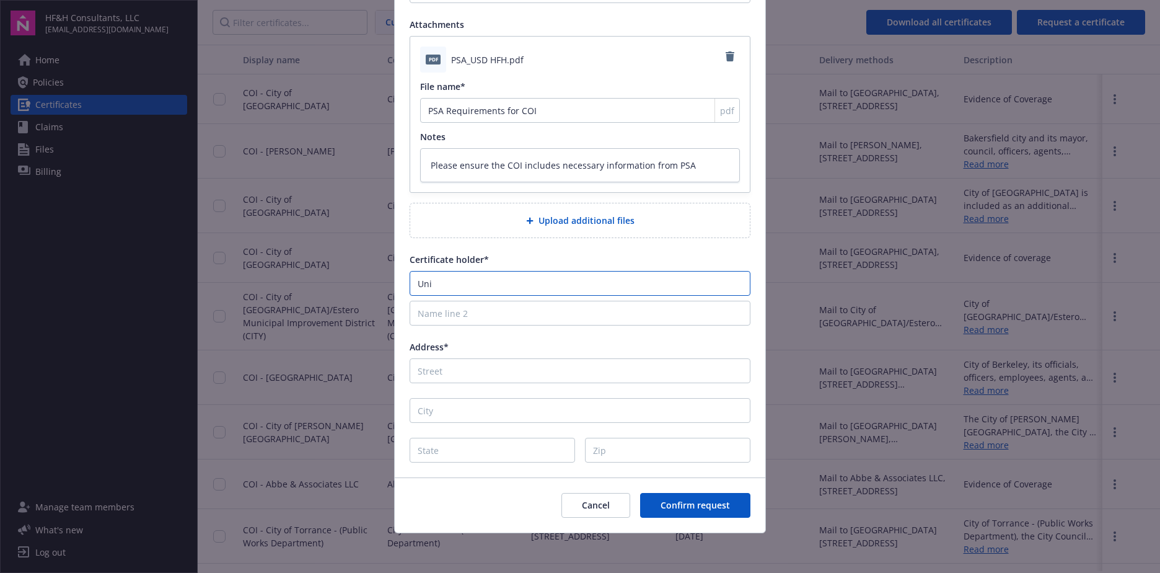
type textarea "x"
type input "Union"
type textarea "x"
type input "Union"
type textarea "x"
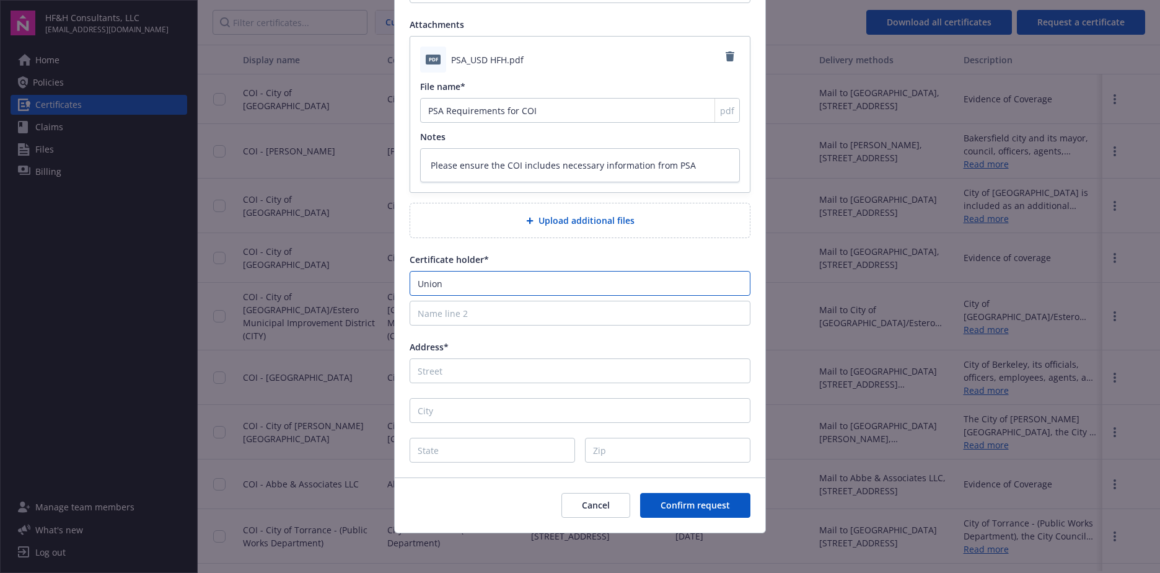
type input "Union S"
type textarea "x"
type input "Union Sa"
type textarea "x"
type input "Union San"
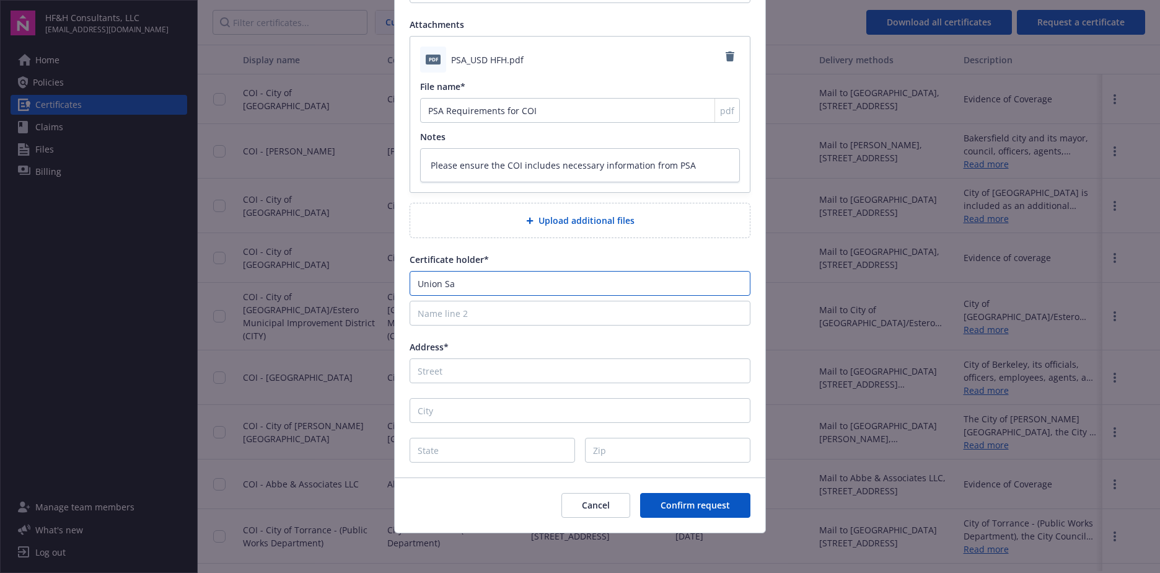
type textarea "x"
type input "Union Sani"
type textarea "x"
type input "Union Sanit"
type textarea "x"
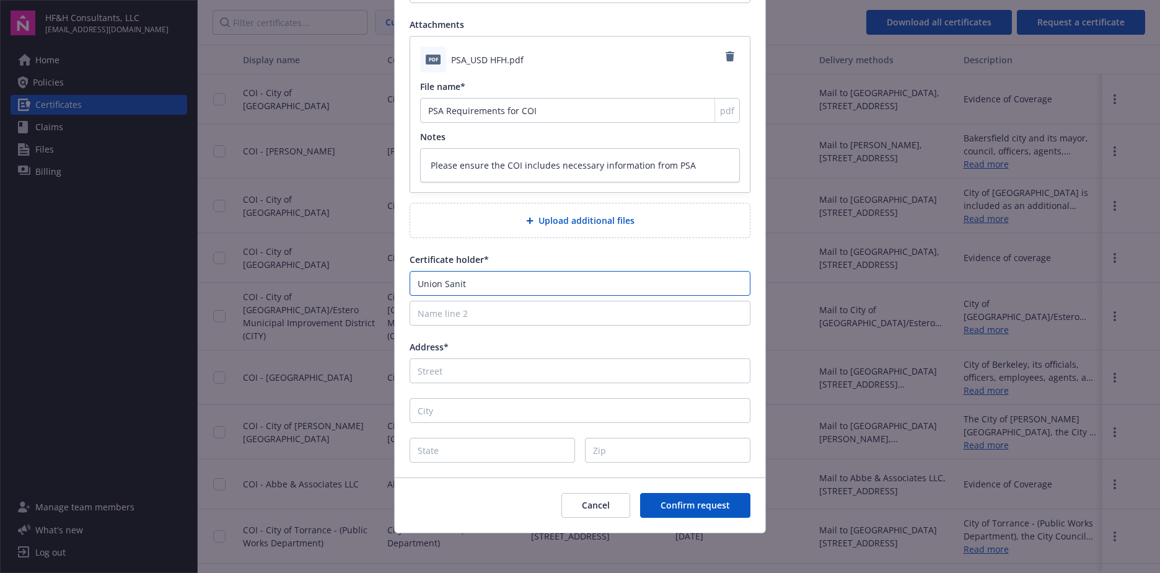
type input "Union Sanita"
type textarea "x"
type input "Union Sanitar"
click at [476, 371] on input "Address*" at bounding box center [580, 370] width 341 height 25
paste input "5072 Benson Road, Union City, CA 94587-2508"
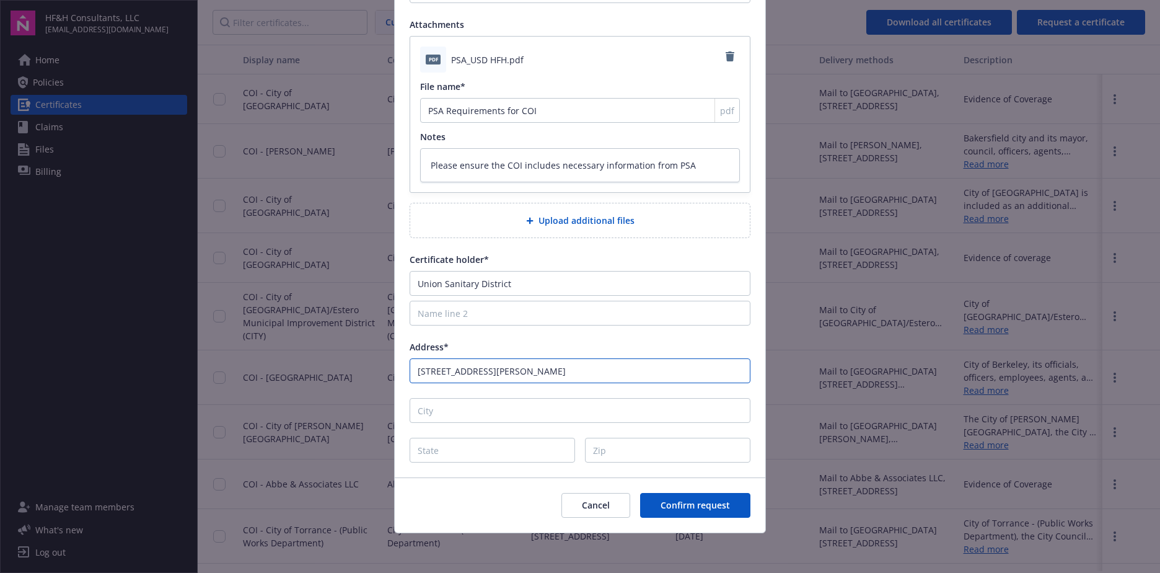
drag, startPoint x: 534, startPoint y: 369, endPoint x: 495, endPoint y: 371, distance: 39.1
click at [495, 371] on input "5072 Benson Road, Union City, CA 94587-2508" at bounding box center [580, 370] width 341 height 25
click at [456, 412] on input "City" at bounding box center [580, 410] width 341 height 25
paste input "Union City"
drag, startPoint x: 563, startPoint y: 369, endPoint x: 511, endPoint y: 374, distance: 52.3
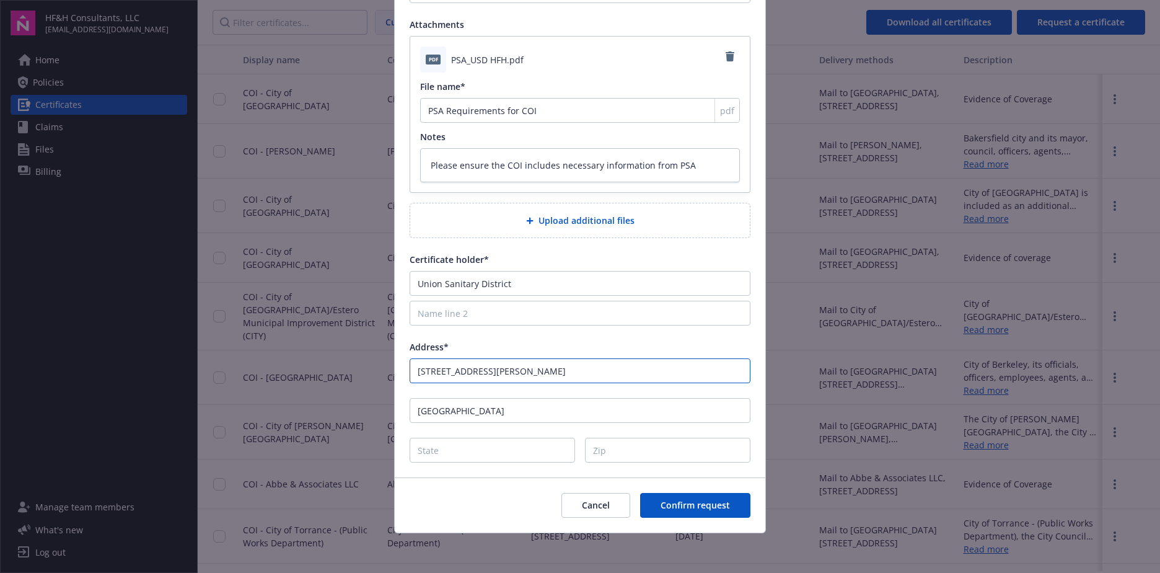
click at [511, 374] on input "5072 Benson Road, , CA 94587-2508" at bounding box center [580, 370] width 341 height 25
click at [636, 457] on input "Zip" at bounding box center [667, 450] width 165 height 25
paste input "94587-2508"
drag, startPoint x: 511, startPoint y: 376, endPoint x: 499, endPoint y: 376, distance: 12.4
click at [499, 376] on input "5072 Benson Road, , CA" at bounding box center [580, 370] width 341 height 25
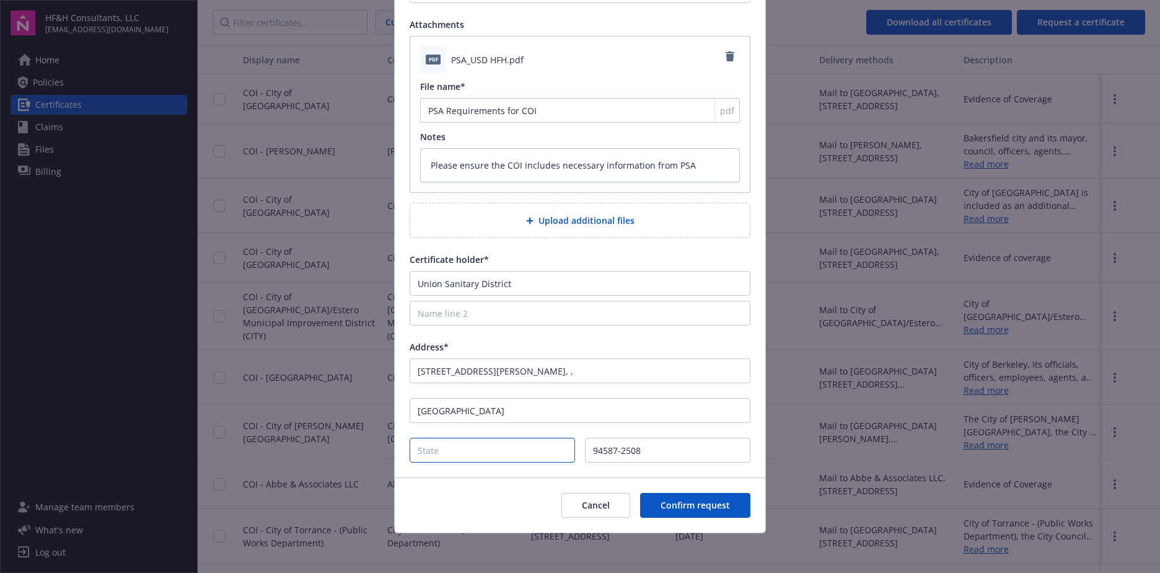
click at [469, 455] on input "State" at bounding box center [492, 450] width 165 height 25
paste input "CA"
click at [467, 479] on div "Cancel Confirm request" at bounding box center [580, 504] width 371 height 55
click at [503, 374] on input "5072 Benson Road, ," at bounding box center [580, 370] width 341 height 25
click at [728, 505] on button "Confirm request" at bounding box center [695, 505] width 110 height 25
